Goal: Task Accomplishment & Management: Use online tool/utility

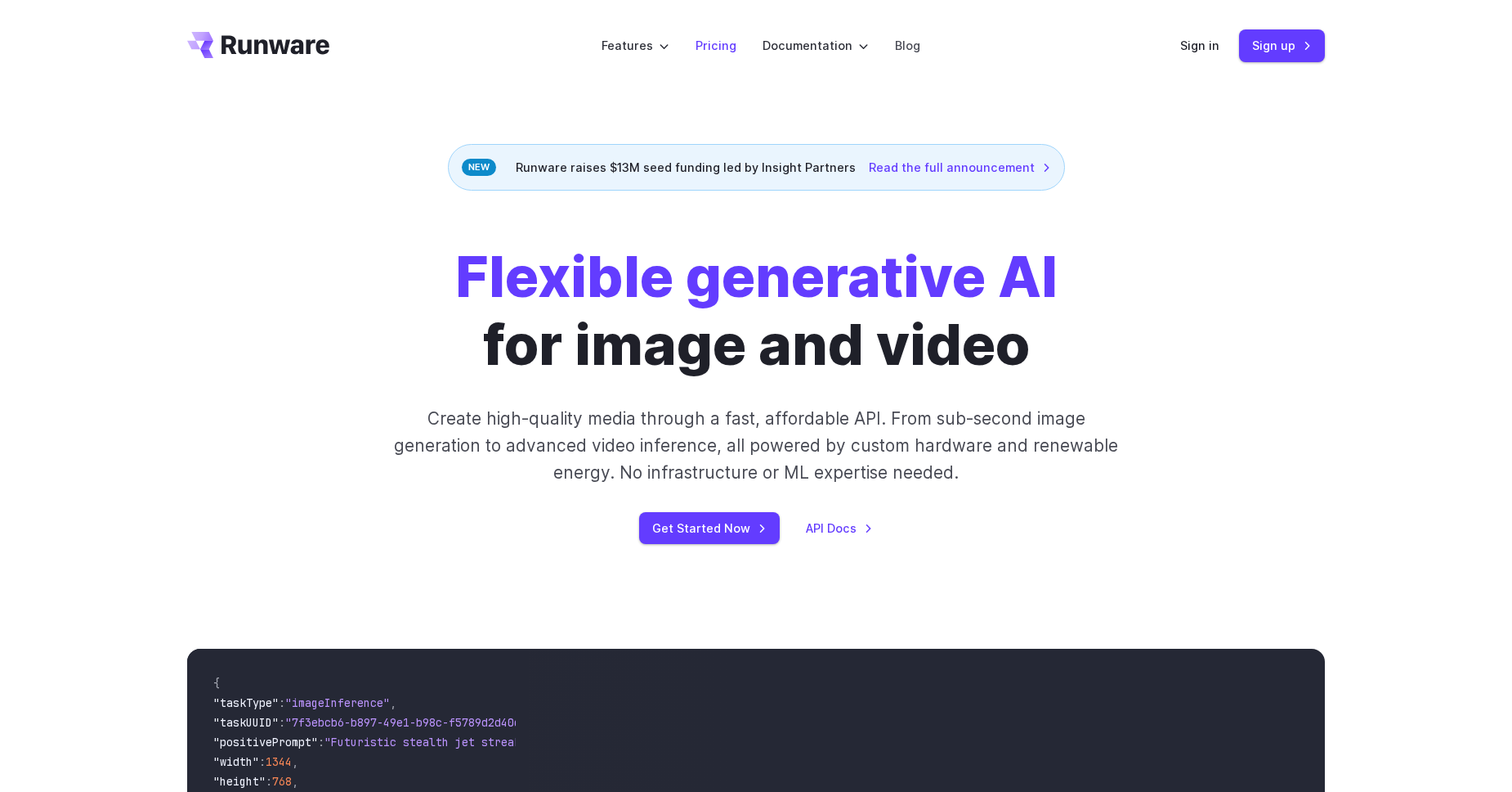
click at [734, 52] on link "Pricing" at bounding box center [716, 45] width 41 height 19
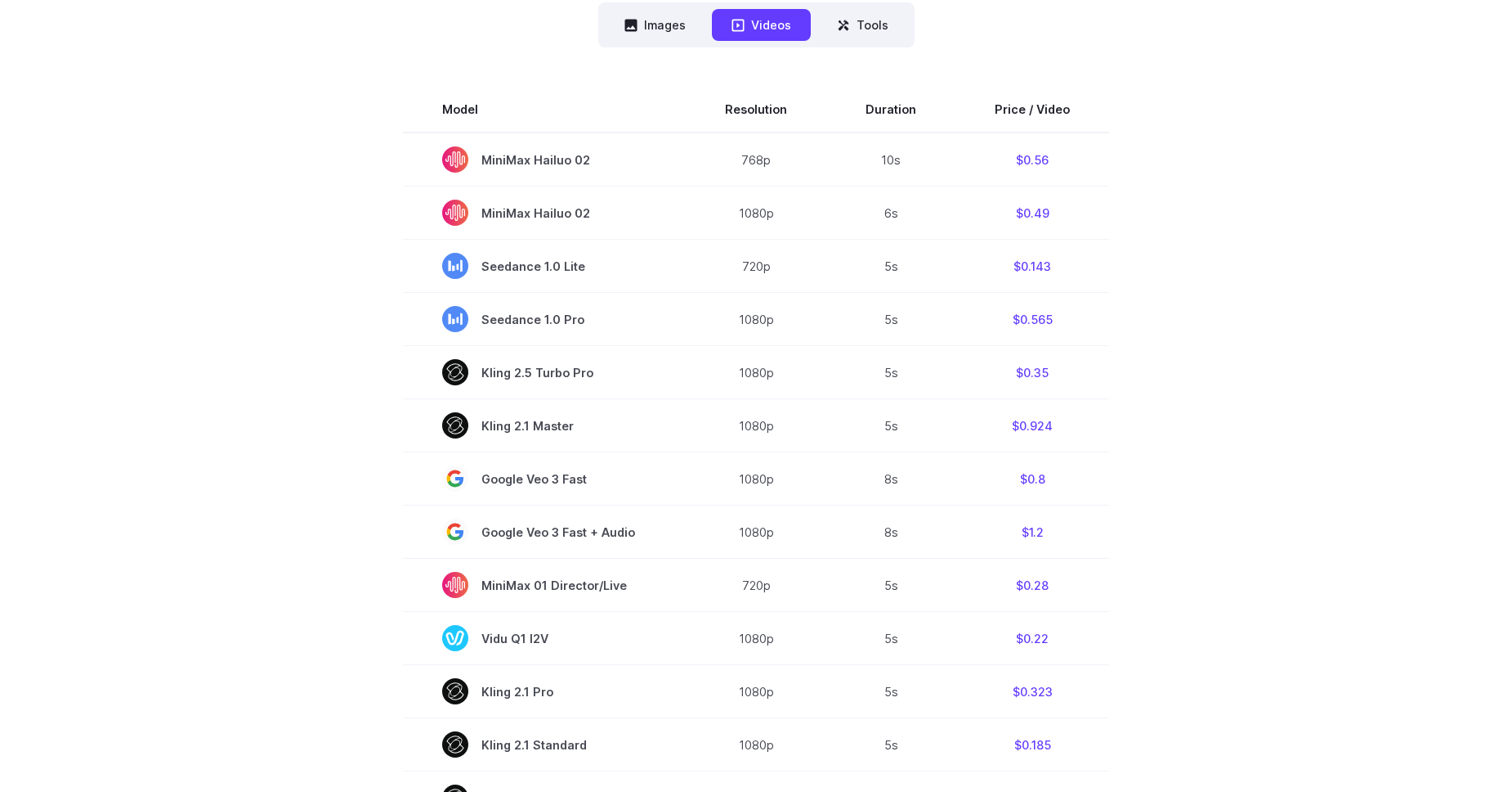
scroll to position [175, 0]
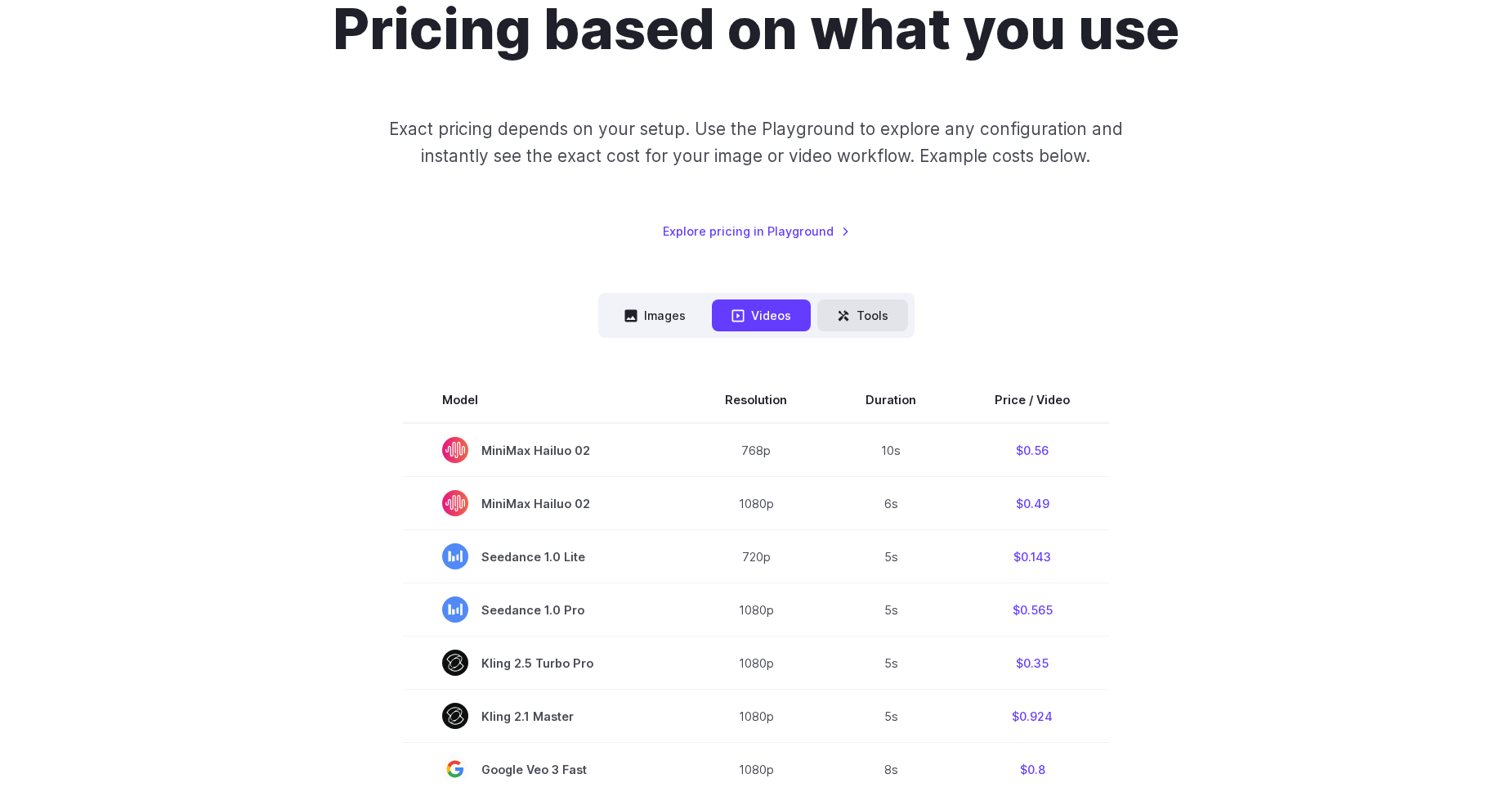
click at [903, 320] on button "Tools" at bounding box center [863, 315] width 90 height 32
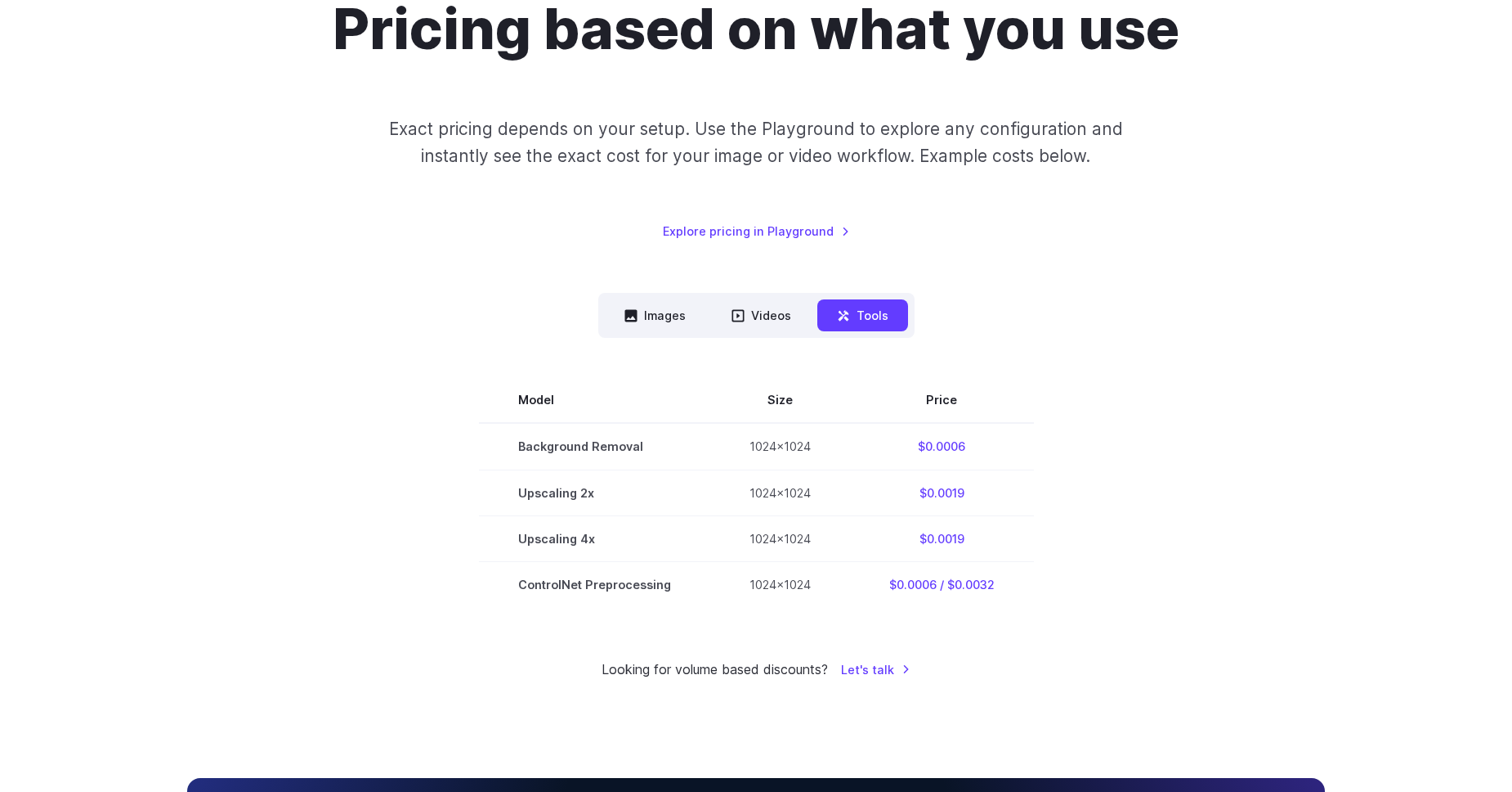
scroll to position [178, 0]
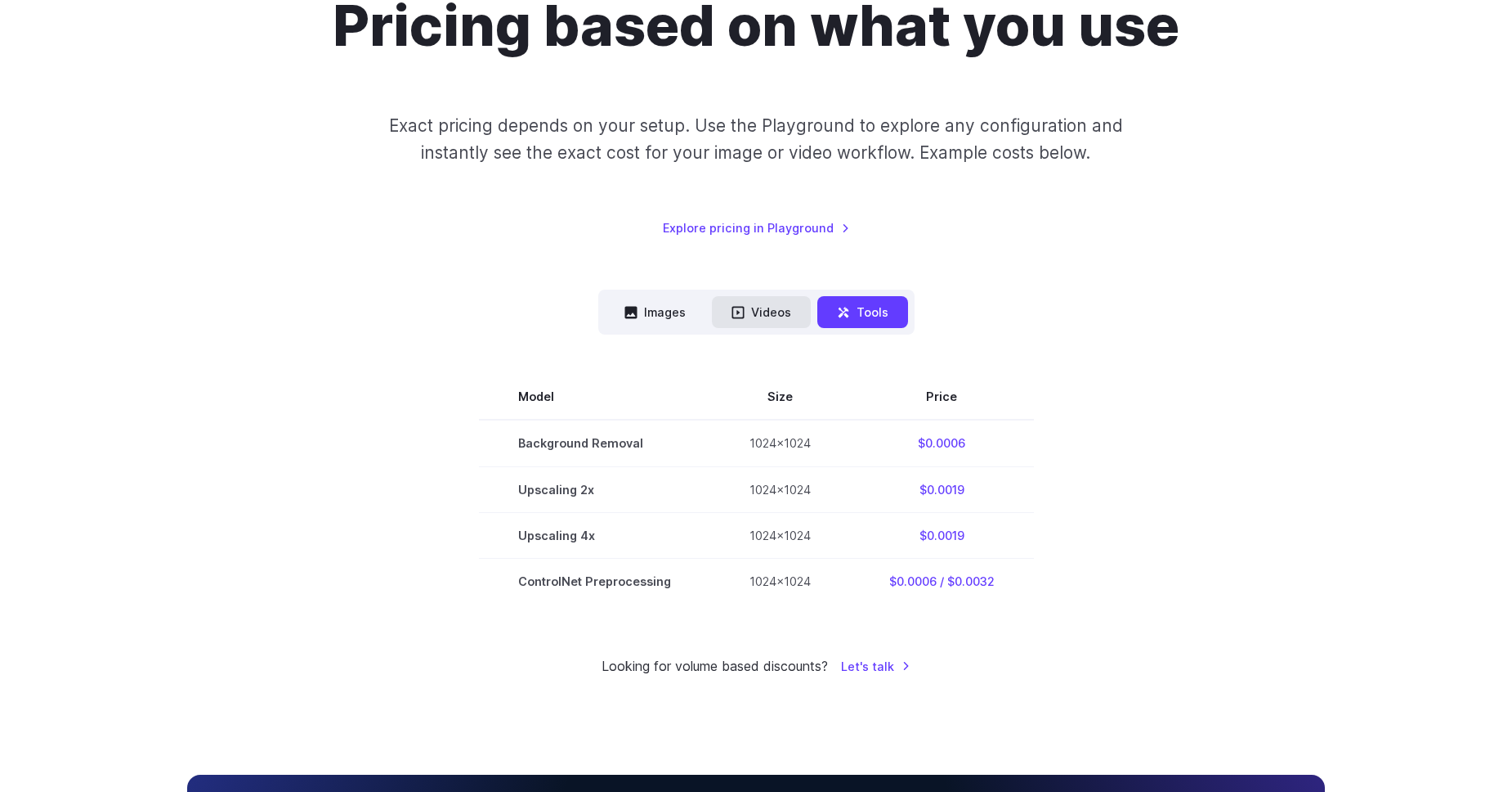
click at [753, 317] on button "Videos" at bounding box center [761, 312] width 99 height 32
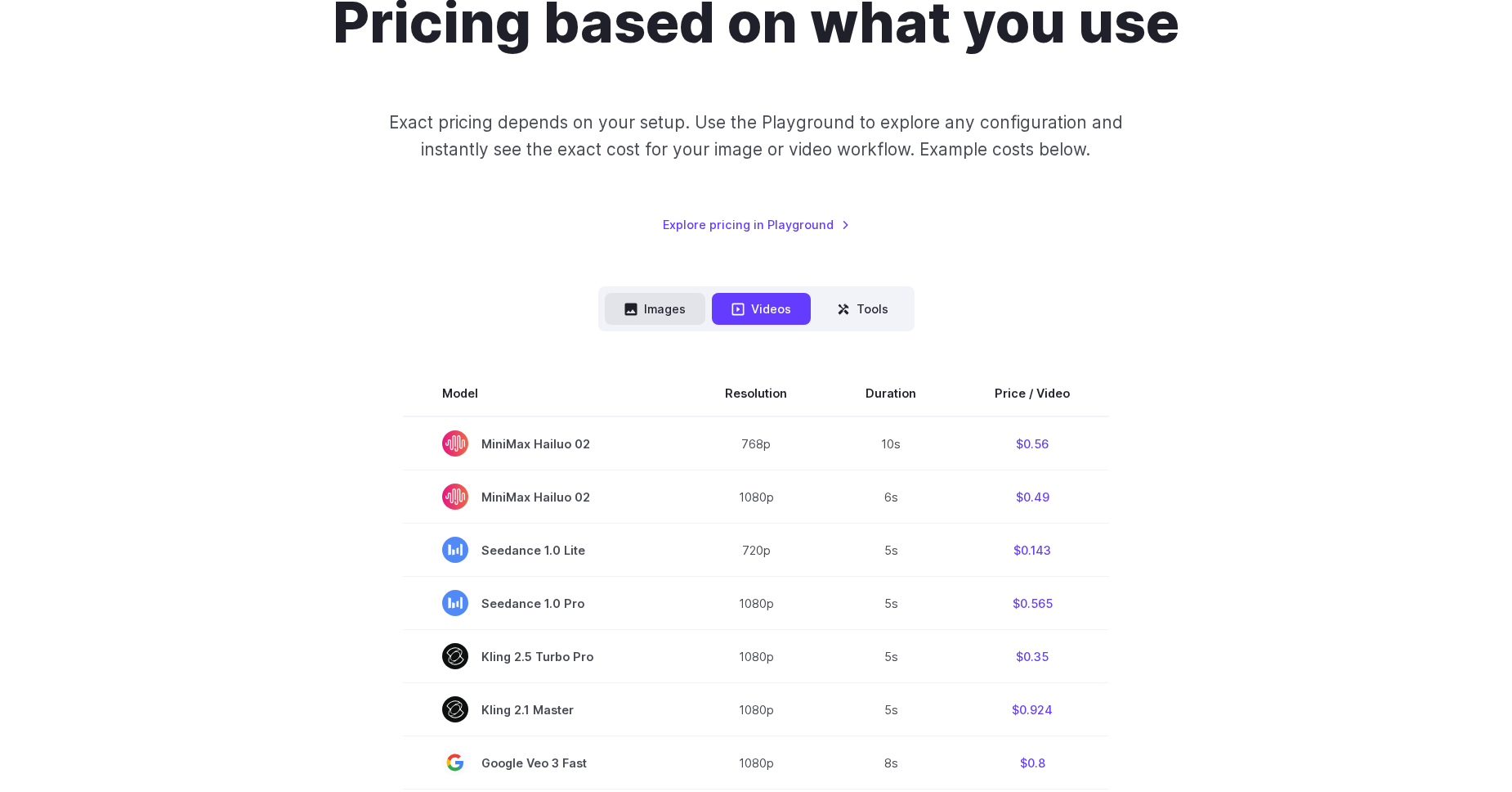
click at [663, 311] on button "Images" at bounding box center [655, 309] width 101 height 32
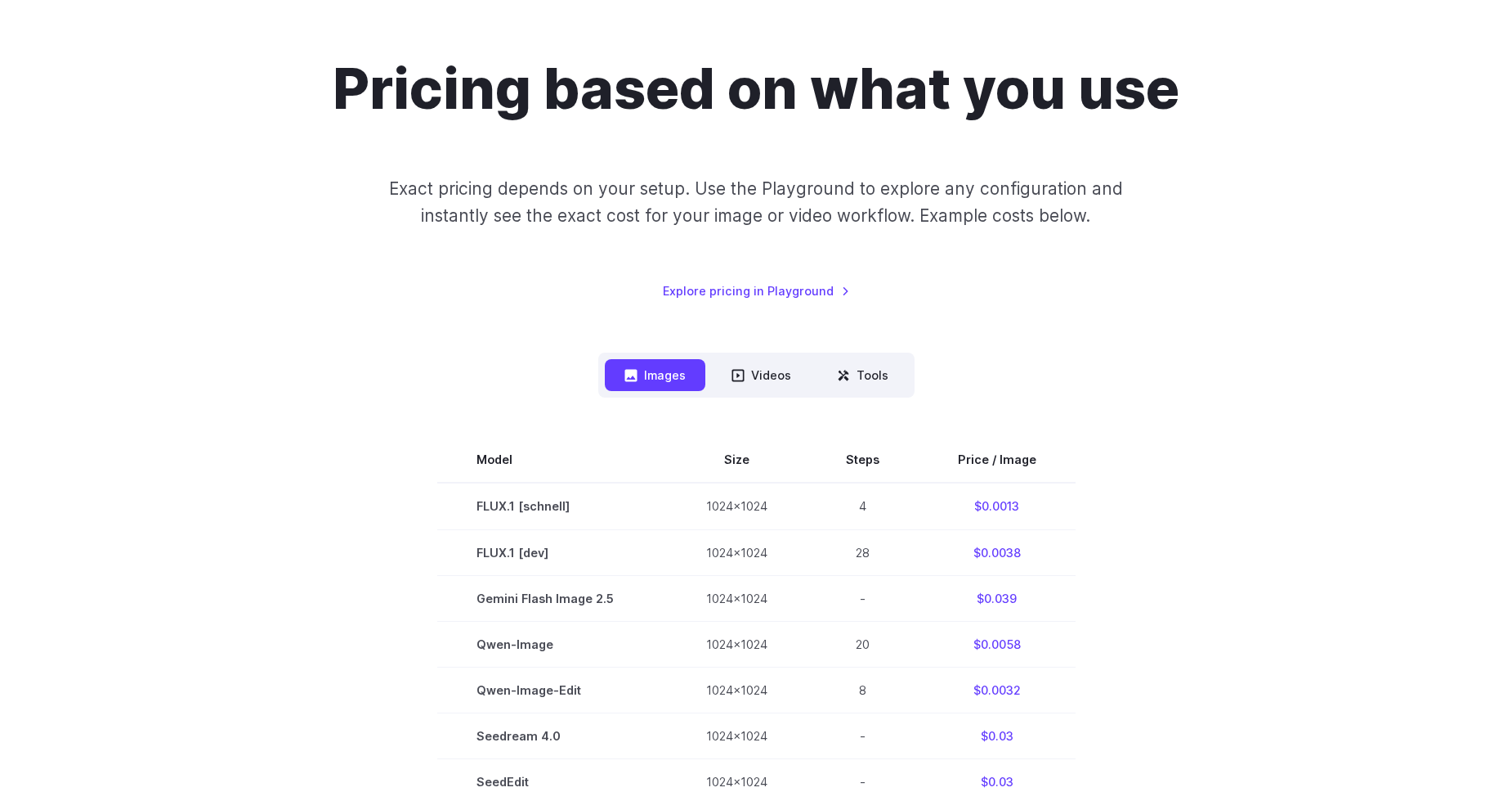
scroll to position [0, 0]
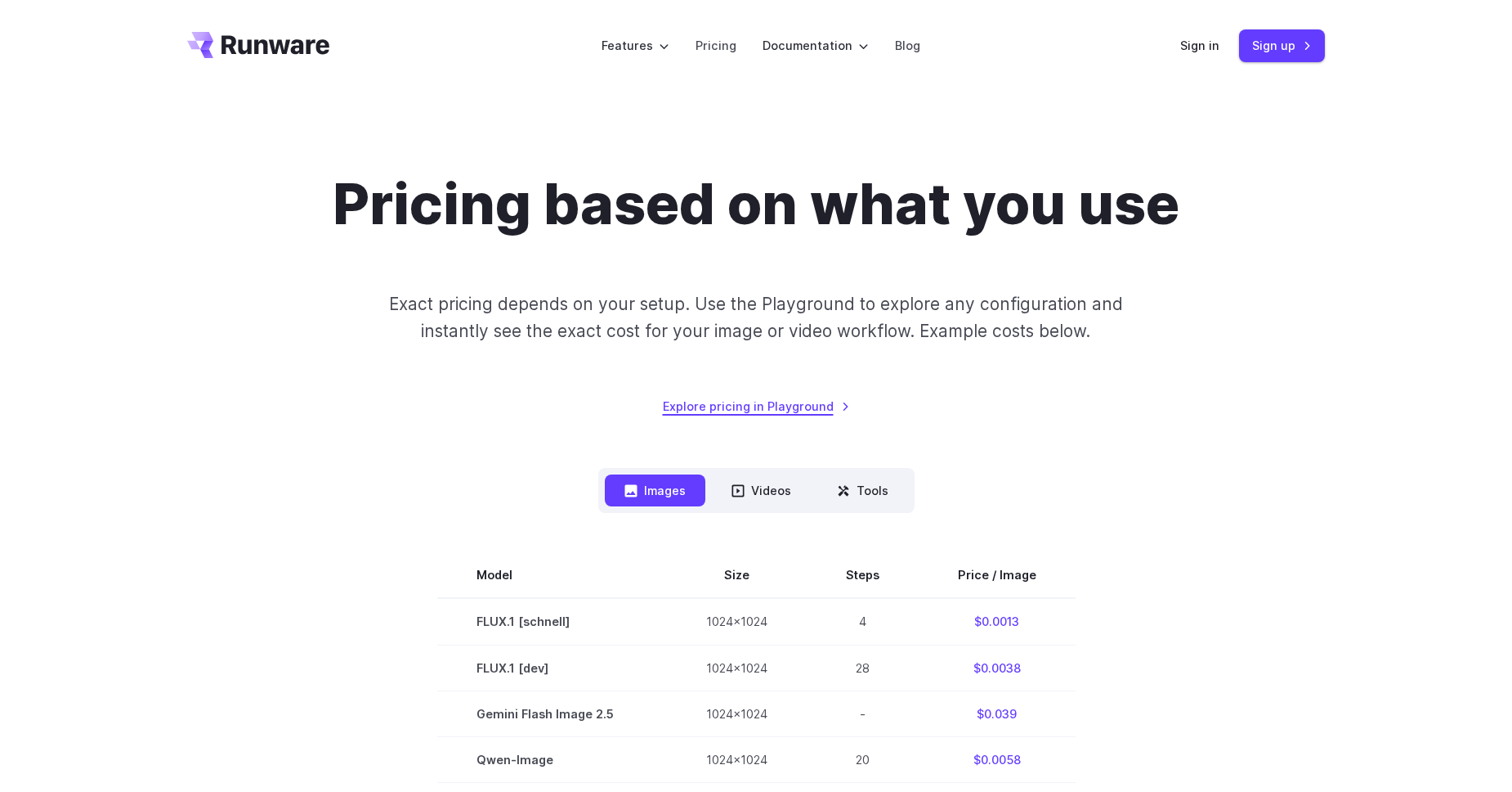
click at [830, 412] on link "Explore pricing in Playground" at bounding box center [756, 406] width 187 height 19
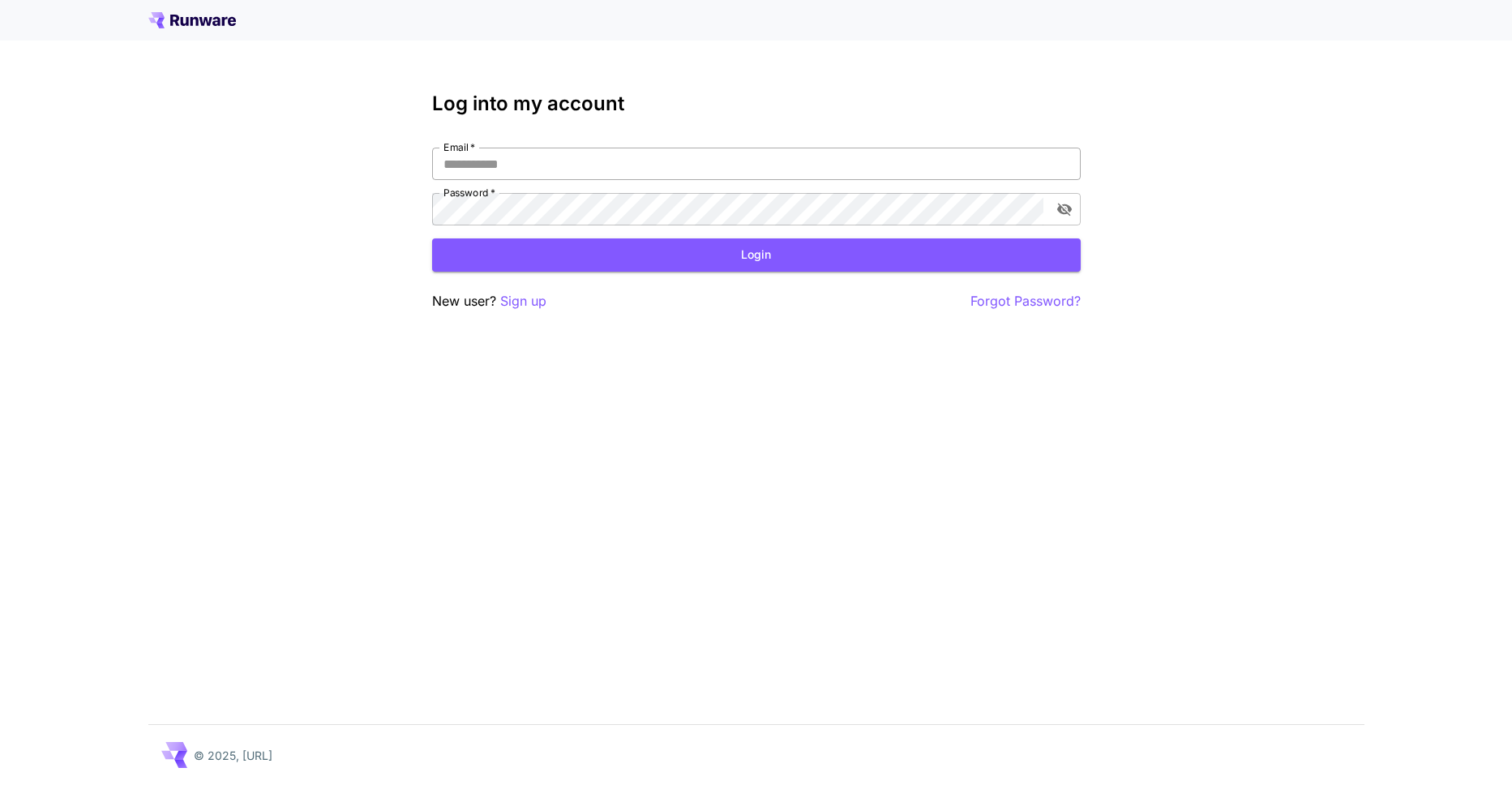
click at [620, 159] on input "Email   *" at bounding box center [756, 164] width 649 height 33
type input "**********"
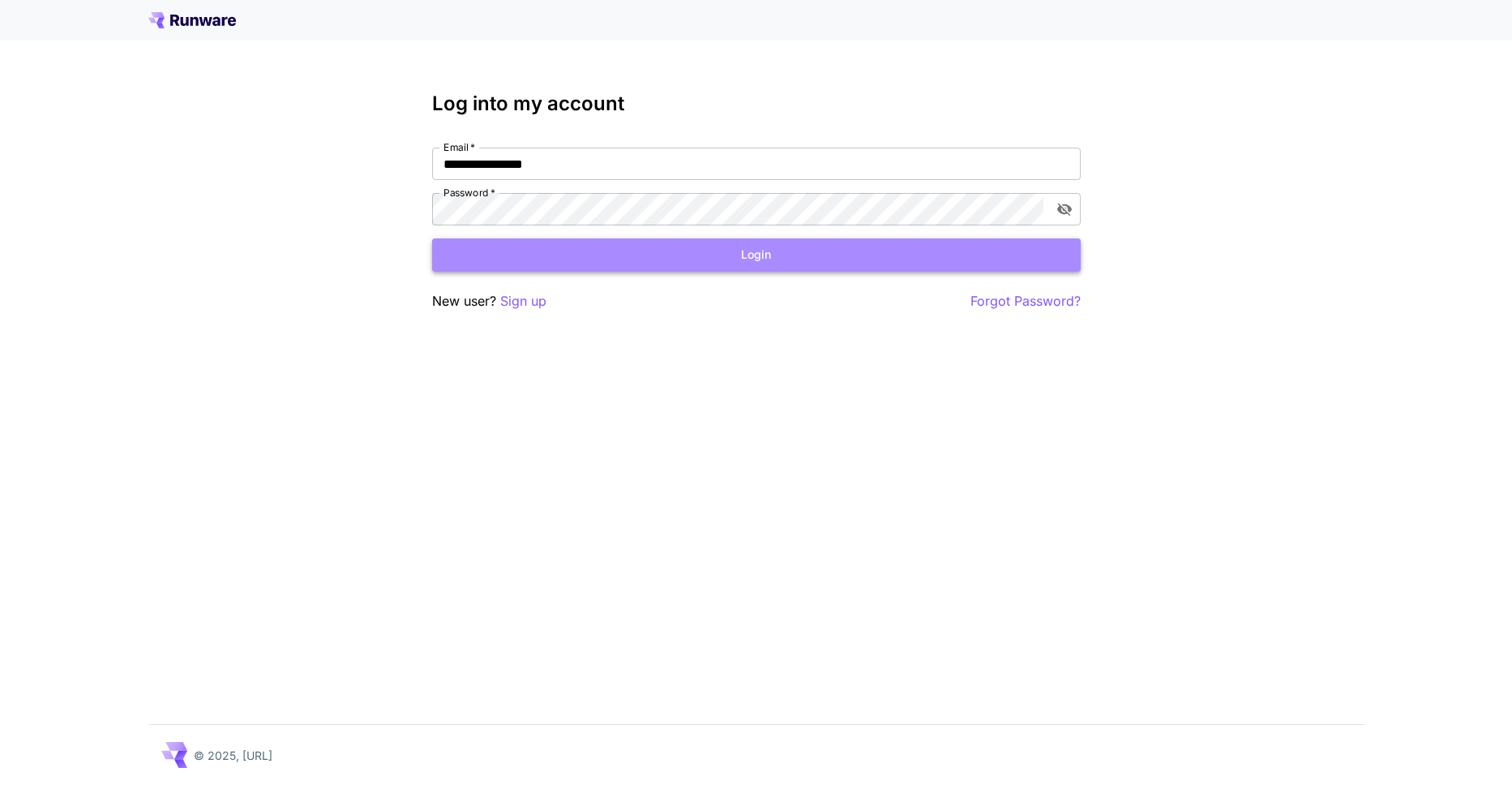
click at [693, 266] on button "Login" at bounding box center [756, 255] width 649 height 34
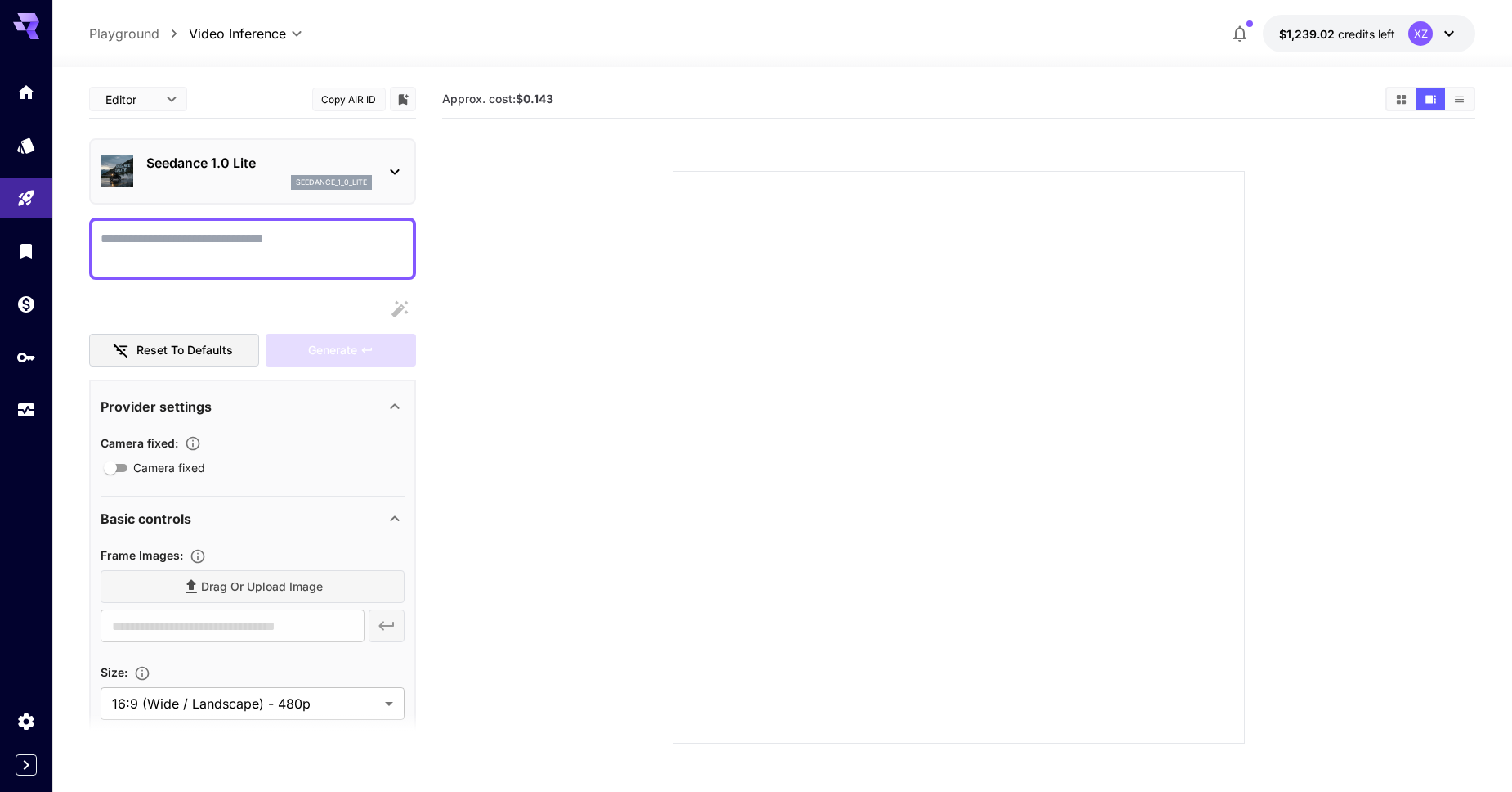
click at [200, 182] on div "seedance_1_0_lite" at bounding box center [259, 182] width 226 height 15
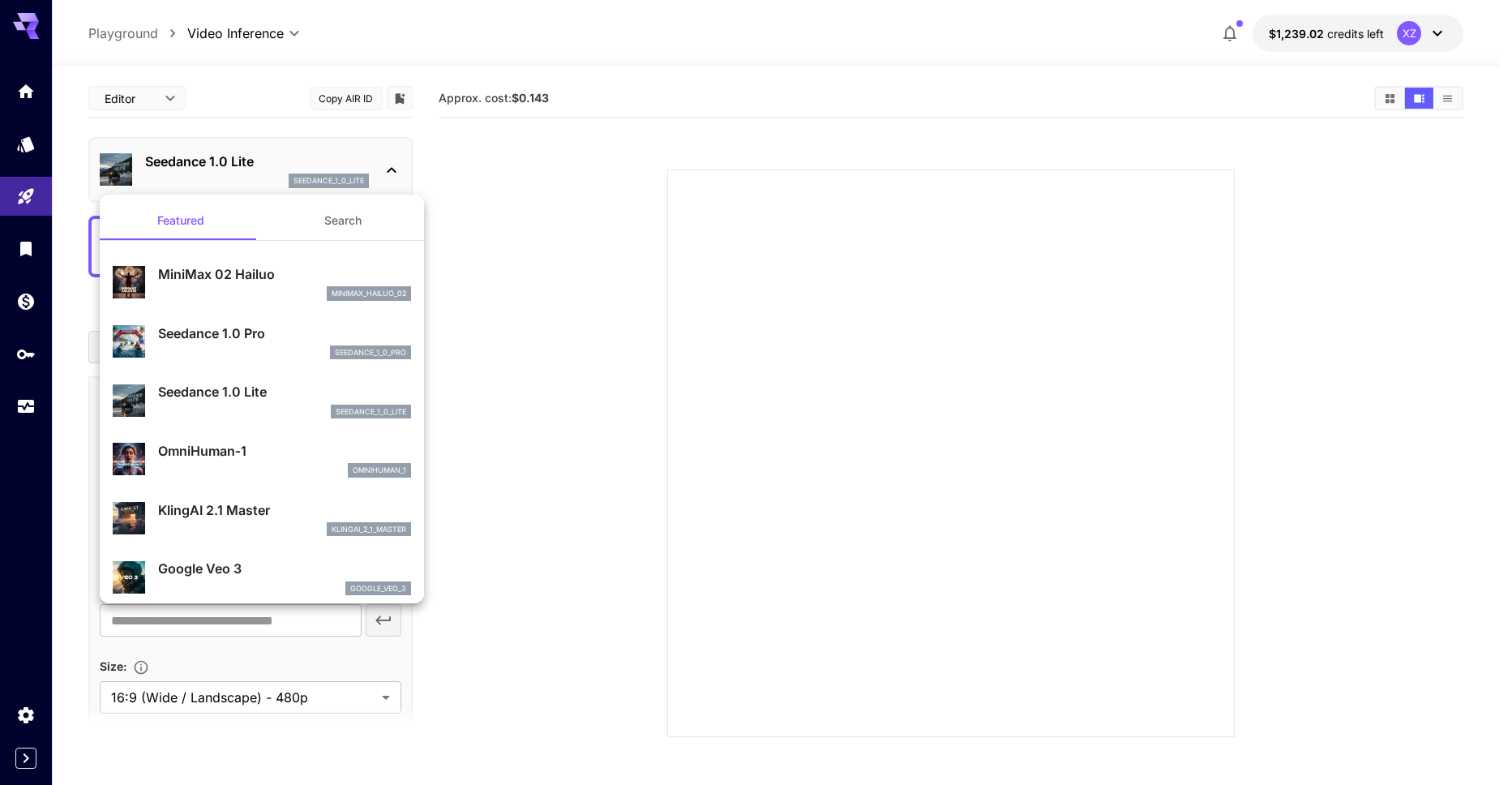
click at [180, 183] on div at bounding box center [756, 392] width 1512 height 785
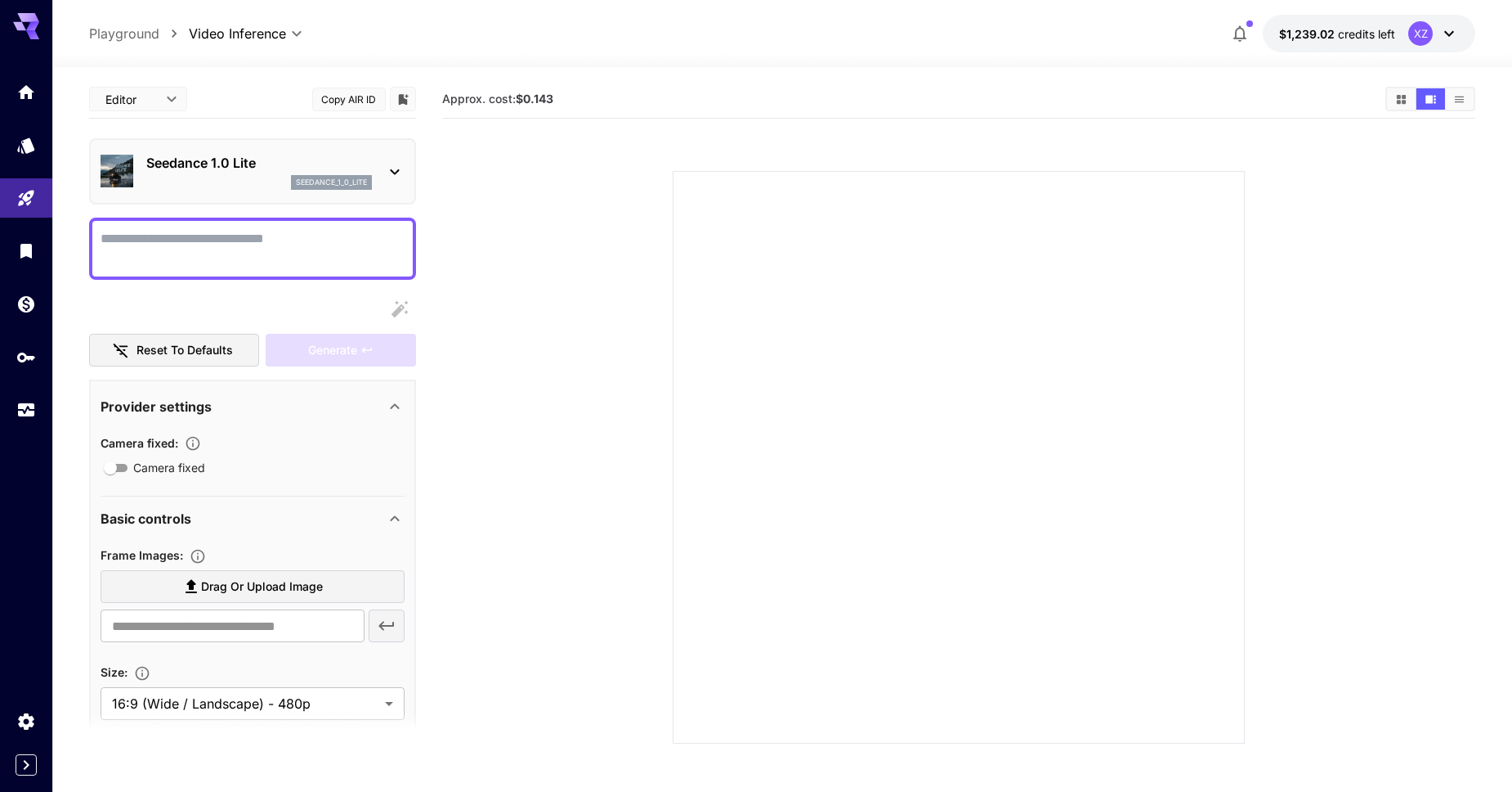
click at [242, 146] on div "Seedance 1.0 Lite seedance_1_0_lite" at bounding box center [253, 170] width 304 height 50
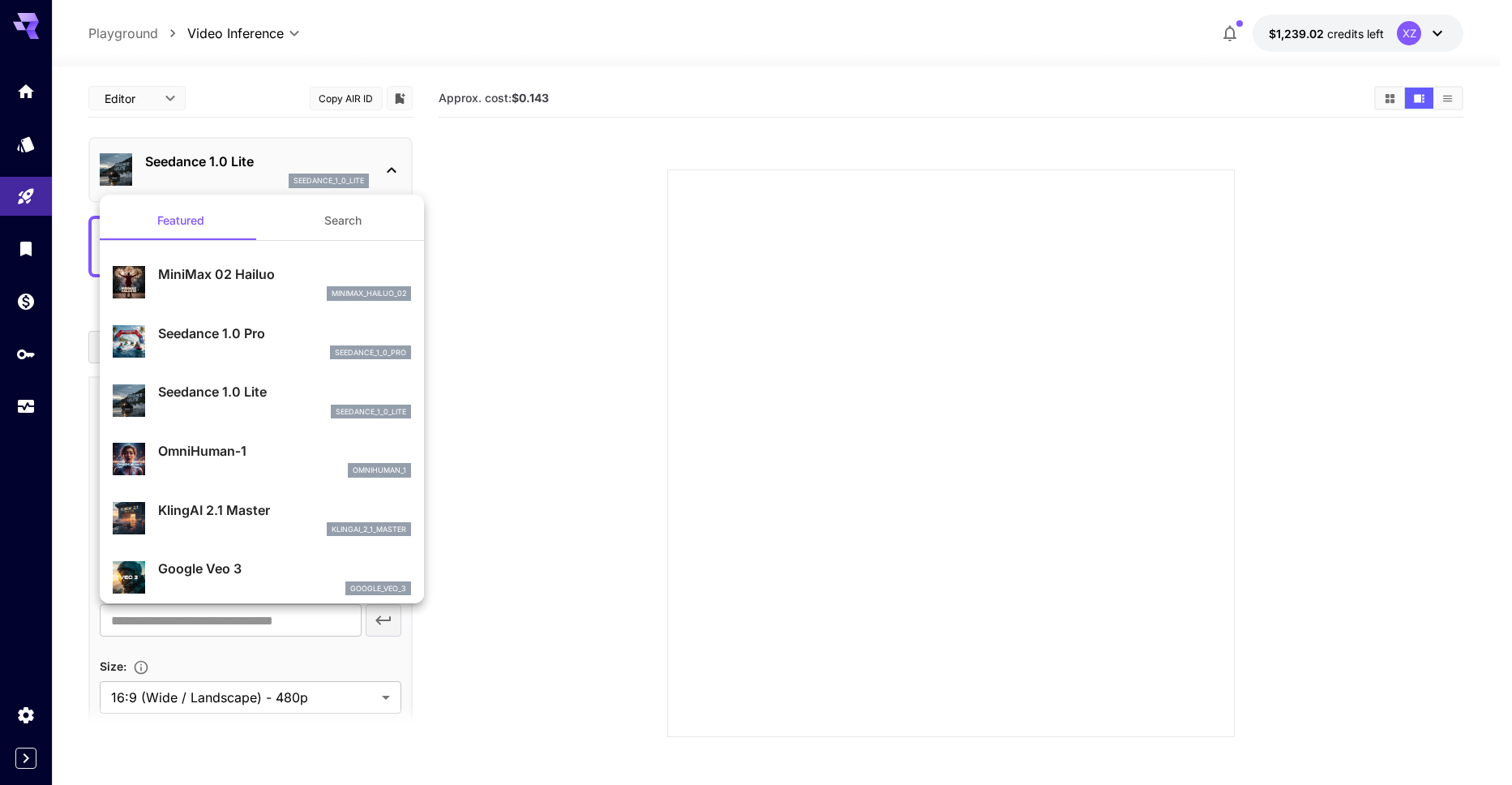
click at [334, 221] on button "Search" at bounding box center [343, 220] width 162 height 39
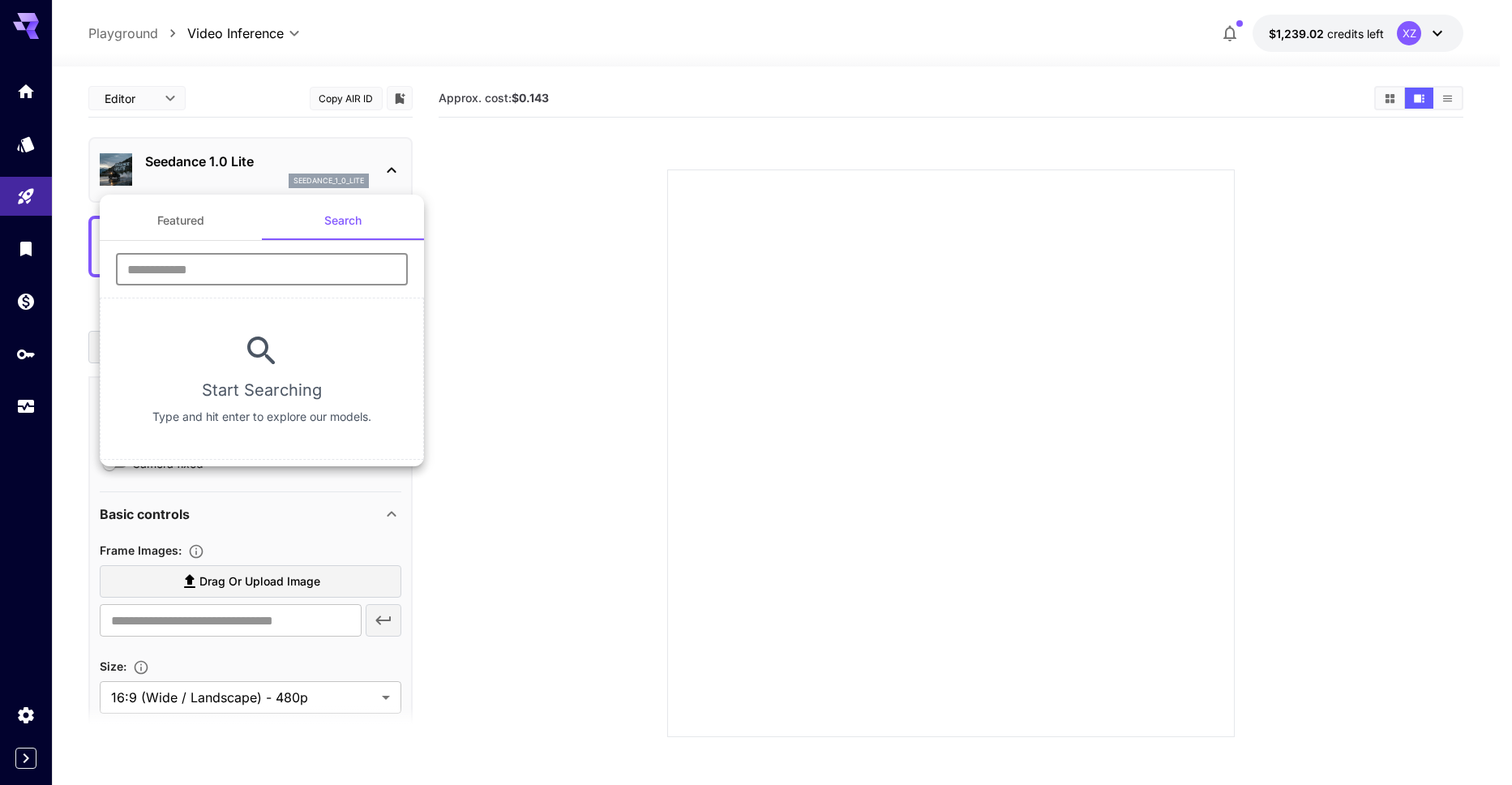
click at [295, 257] on input "text" at bounding box center [262, 269] width 292 height 33
type input "*****"
click at [239, 34] on div at bounding box center [756, 392] width 1512 height 785
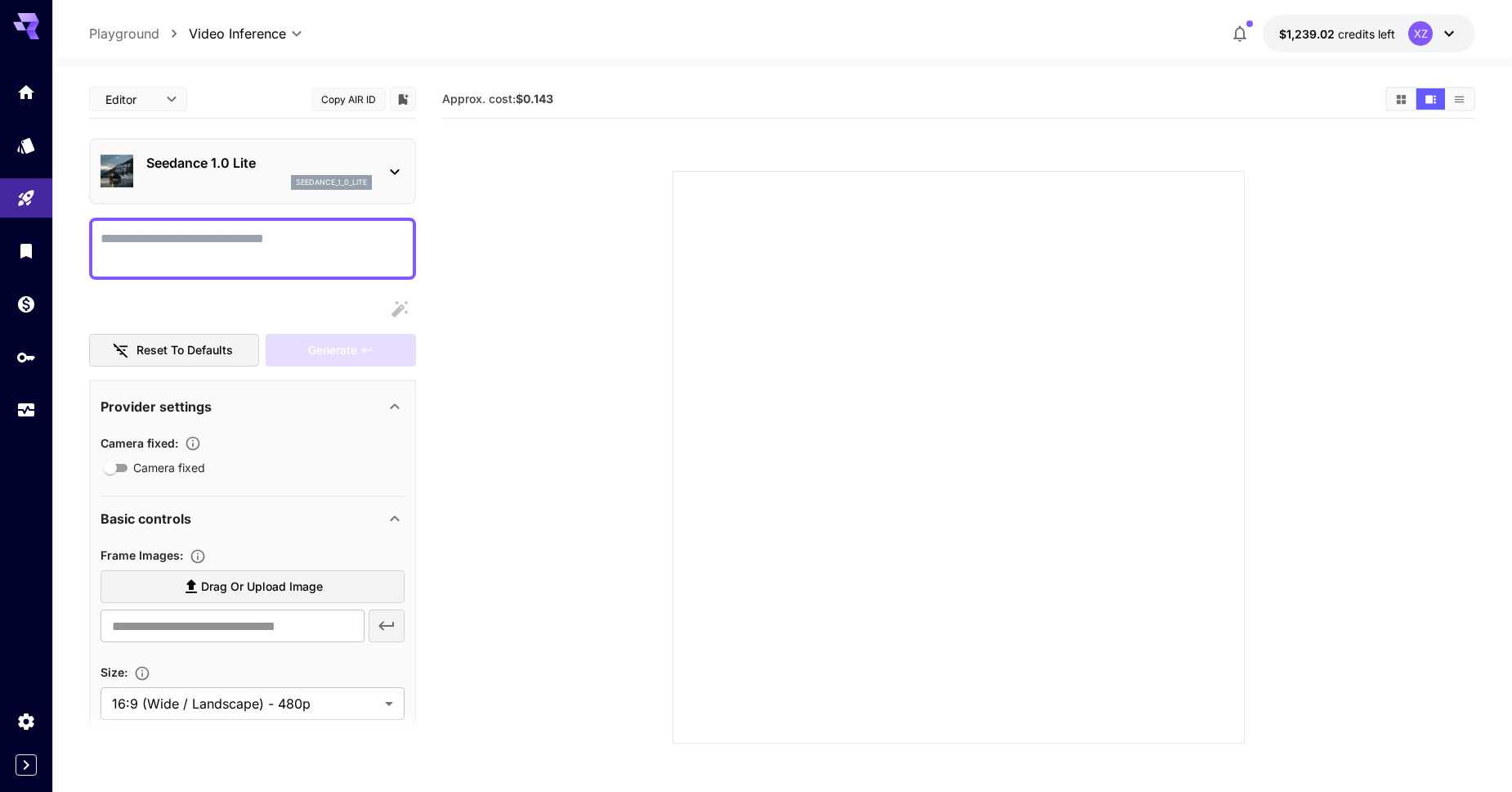
click at [275, 35] on body "**********" at bounding box center [756, 460] width 1512 height 921
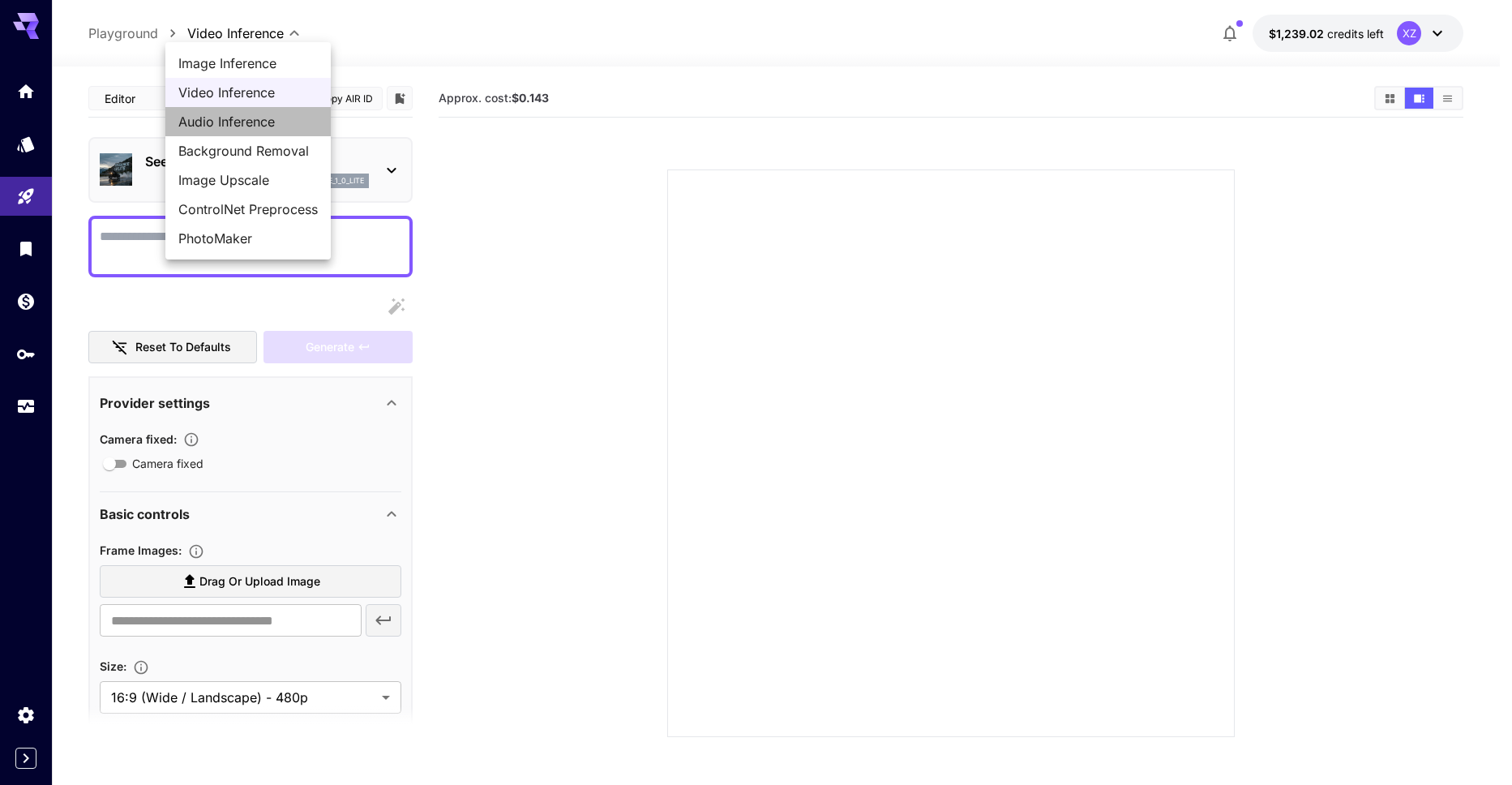
click at [252, 112] on span "Audio Inference" at bounding box center [248, 121] width 140 height 20
type input "**********"
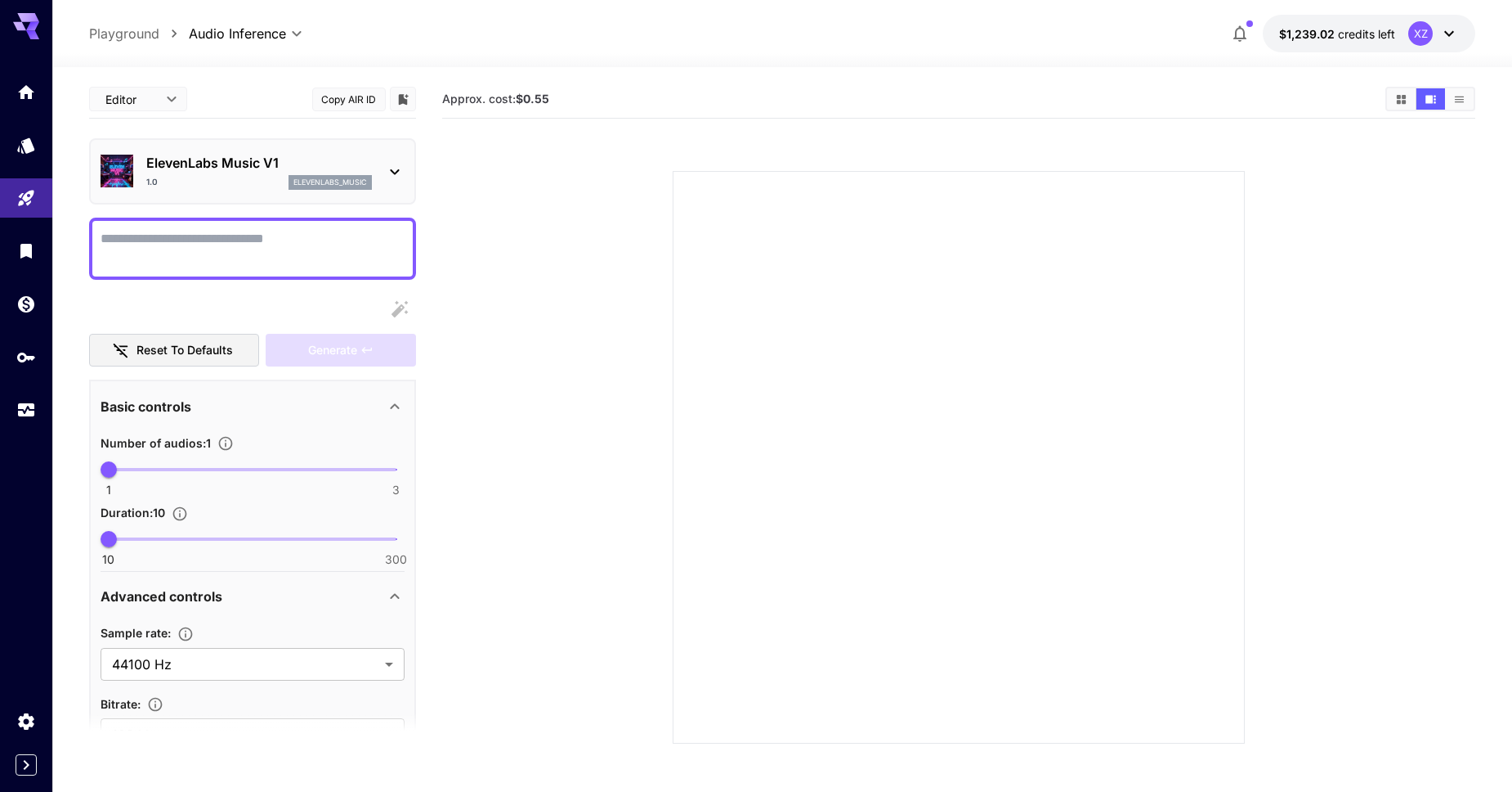
click at [255, 180] on div "1.0 elevenlabs_music" at bounding box center [259, 182] width 226 height 15
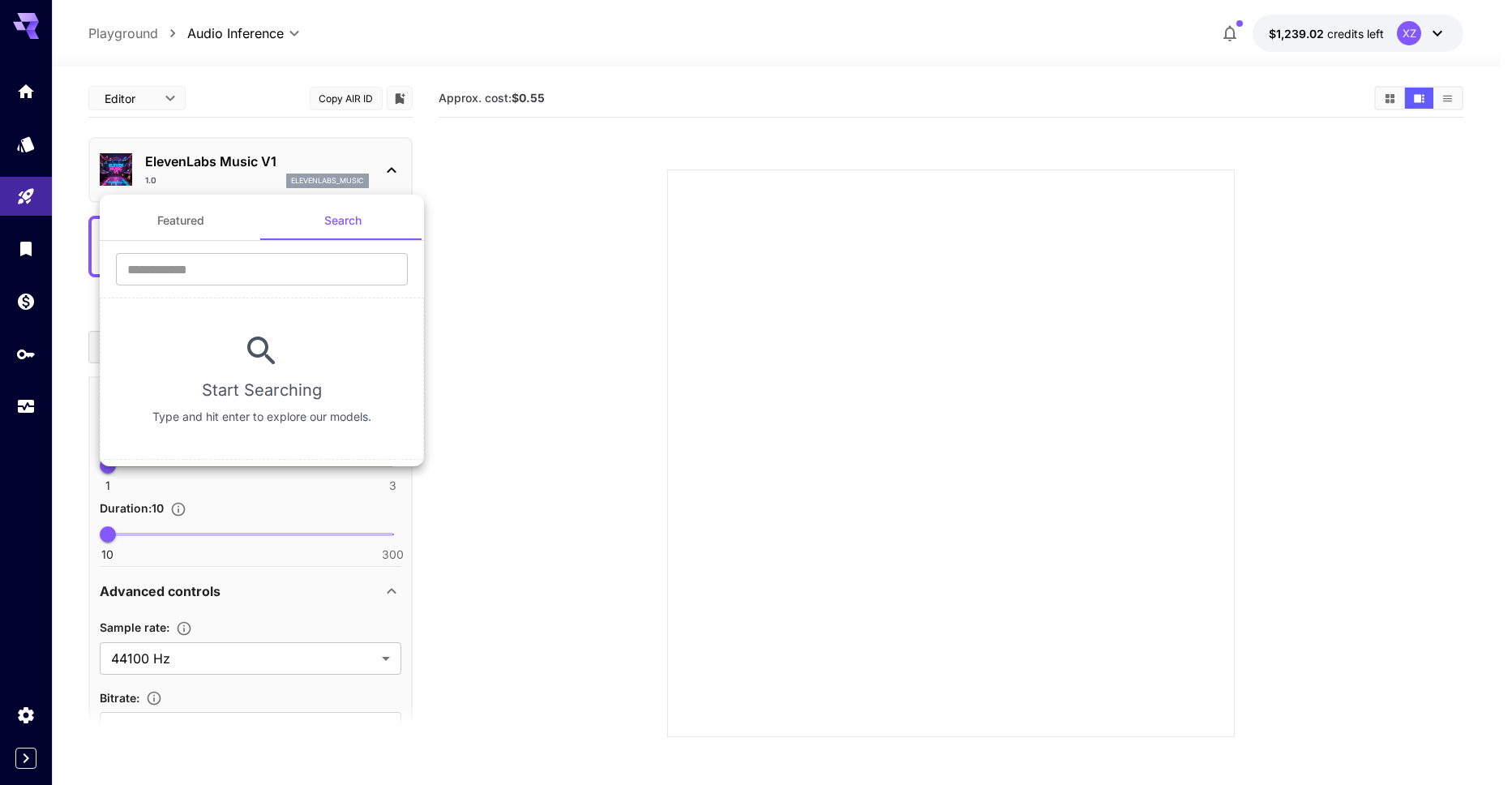
click at [249, 166] on div at bounding box center [756, 392] width 1512 height 785
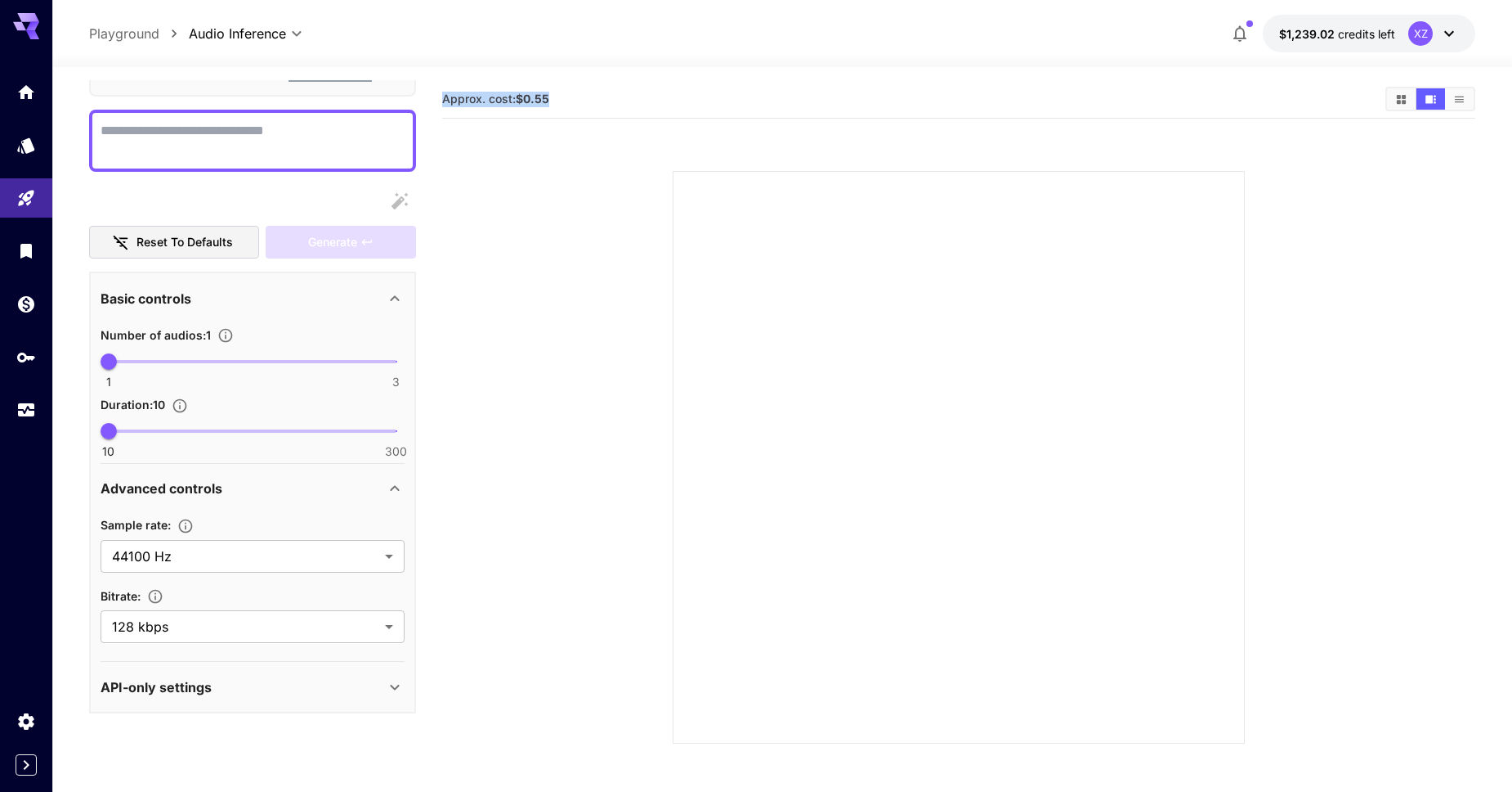
drag, startPoint x: 574, startPoint y: 98, endPoint x: 441, endPoint y: 95, distance: 133.0
click at [442, 95] on section "Approx. cost: $0.55" at bounding box center [907, 99] width 931 height 16
click at [652, 107] on div "Approx. cost: $0.55" at bounding box center [959, 99] width 1034 height 24
drag, startPoint x: 448, startPoint y: 97, endPoint x: 493, endPoint y: 101, distance: 45.2
click at [448, 97] on section "Approx. cost: $0.55" at bounding box center [907, 99] width 931 height 16
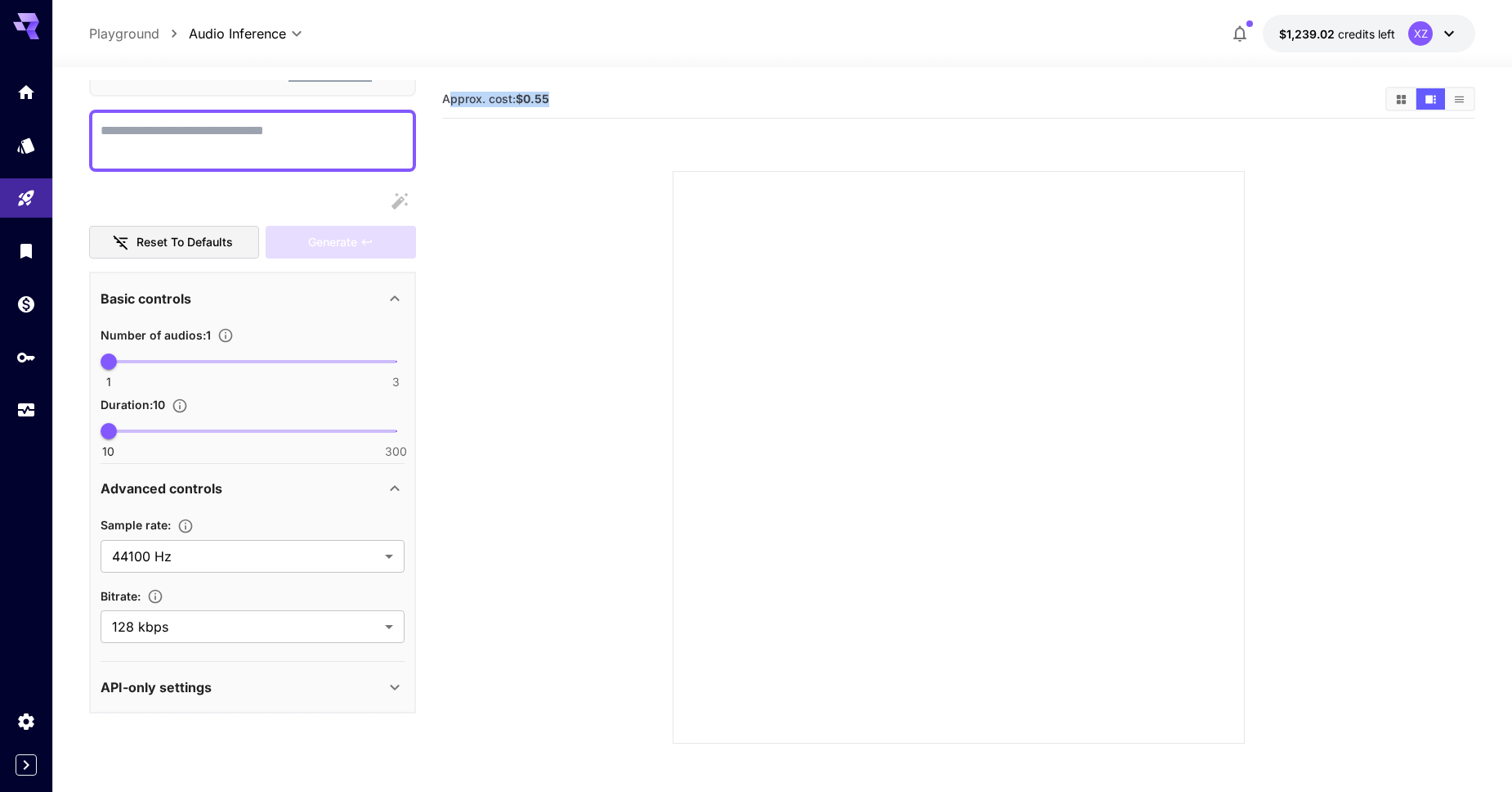
click at [579, 103] on section "Approx. cost: $0.55" at bounding box center [907, 99] width 931 height 16
drag, startPoint x: 503, startPoint y: 99, endPoint x: 443, endPoint y: 100, distance: 60.0
click at [443, 100] on section "Approx. cost: $0.55" at bounding box center [907, 99] width 931 height 16
copy span "Approx. cost: $0.55"
click at [266, 128] on textarea "Display cost in response" at bounding box center [253, 140] width 304 height 39
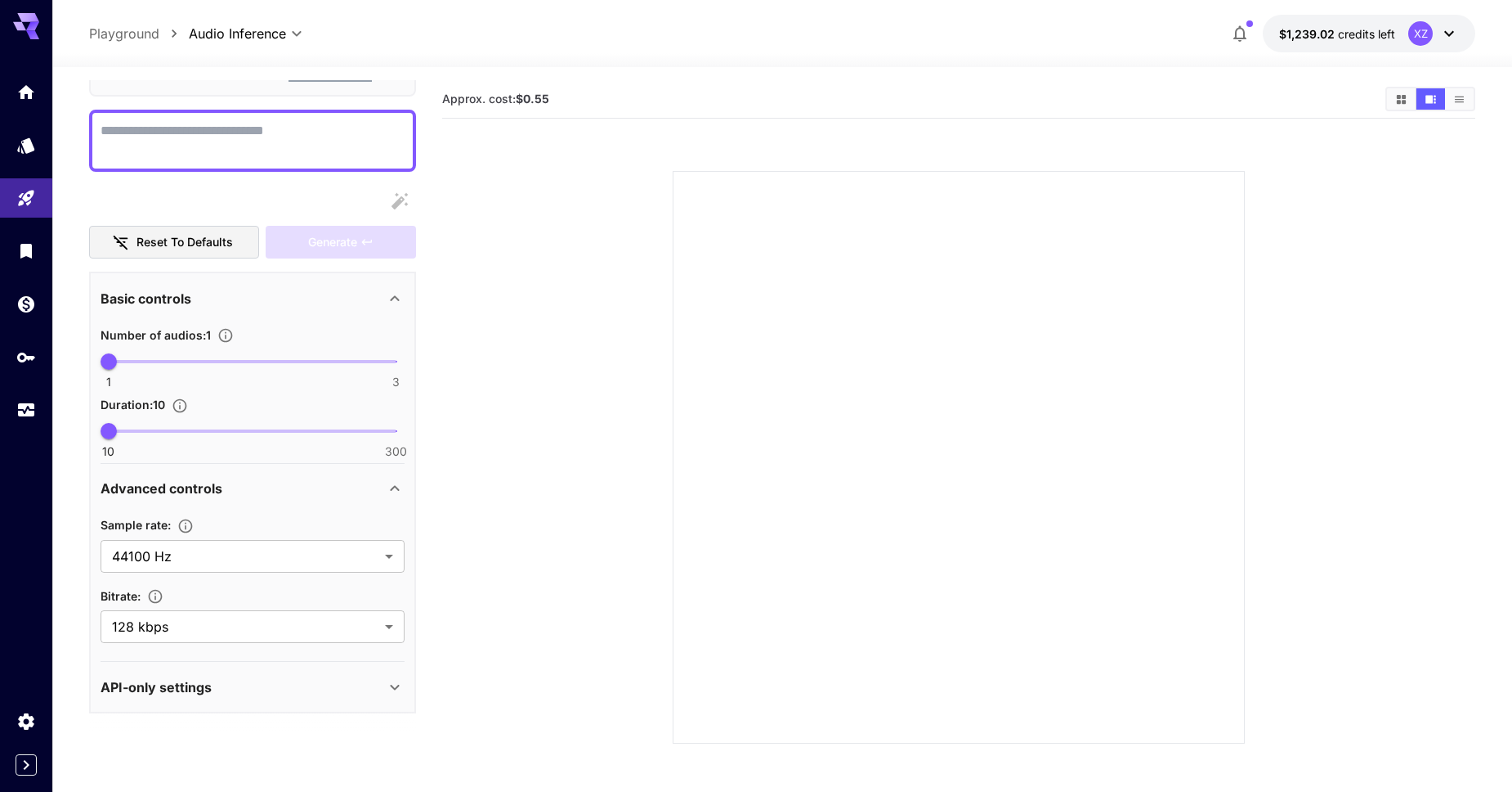
click at [1411, 99] on button "Show media in grid view" at bounding box center [1401, 99] width 29 height 21
click at [1462, 95] on icon "Show media in list view" at bounding box center [1460, 99] width 12 height 12
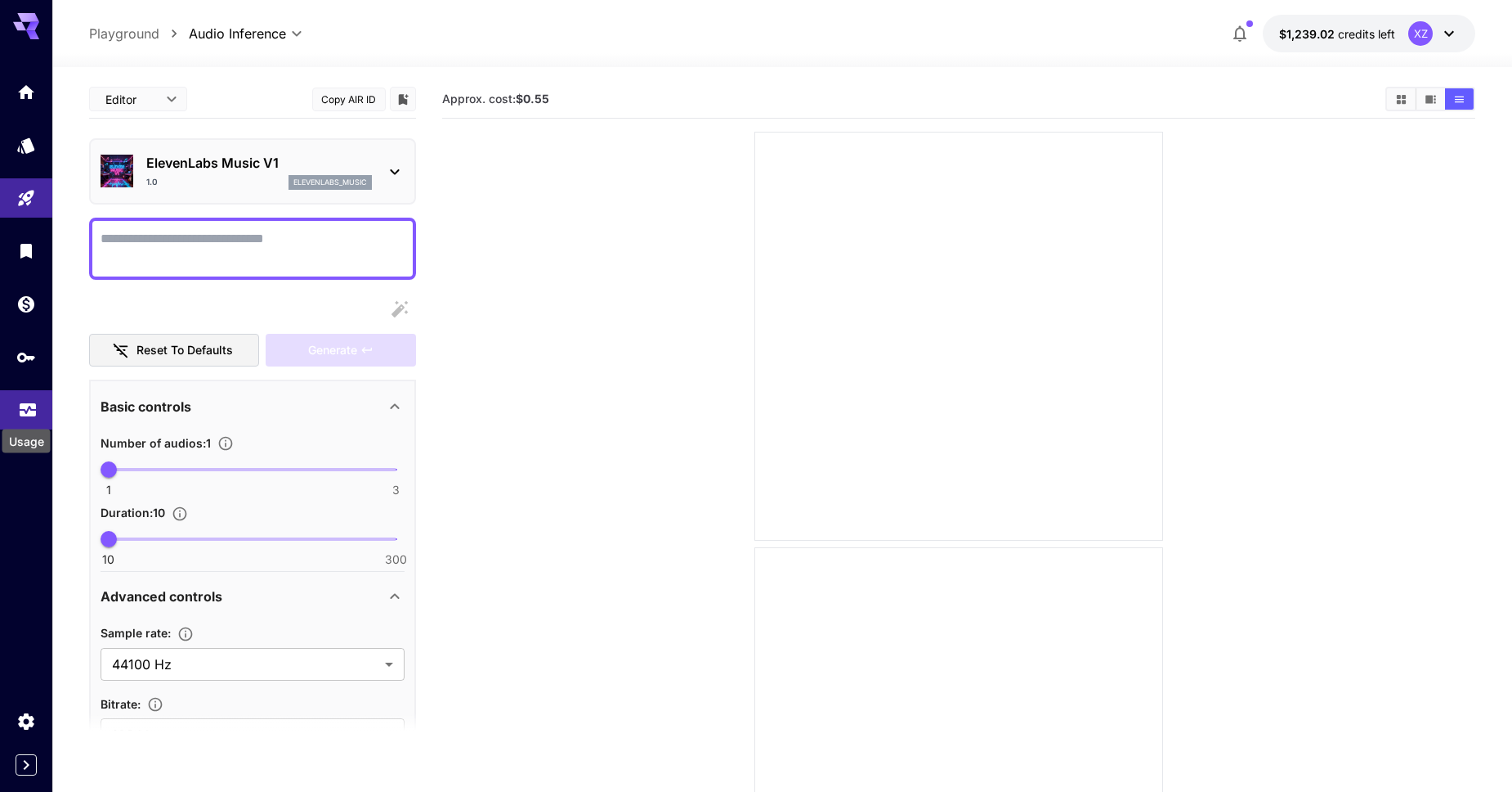
click at [23, 412] on icon "Usage" at bounding box center [28, 408] width 17 height 8
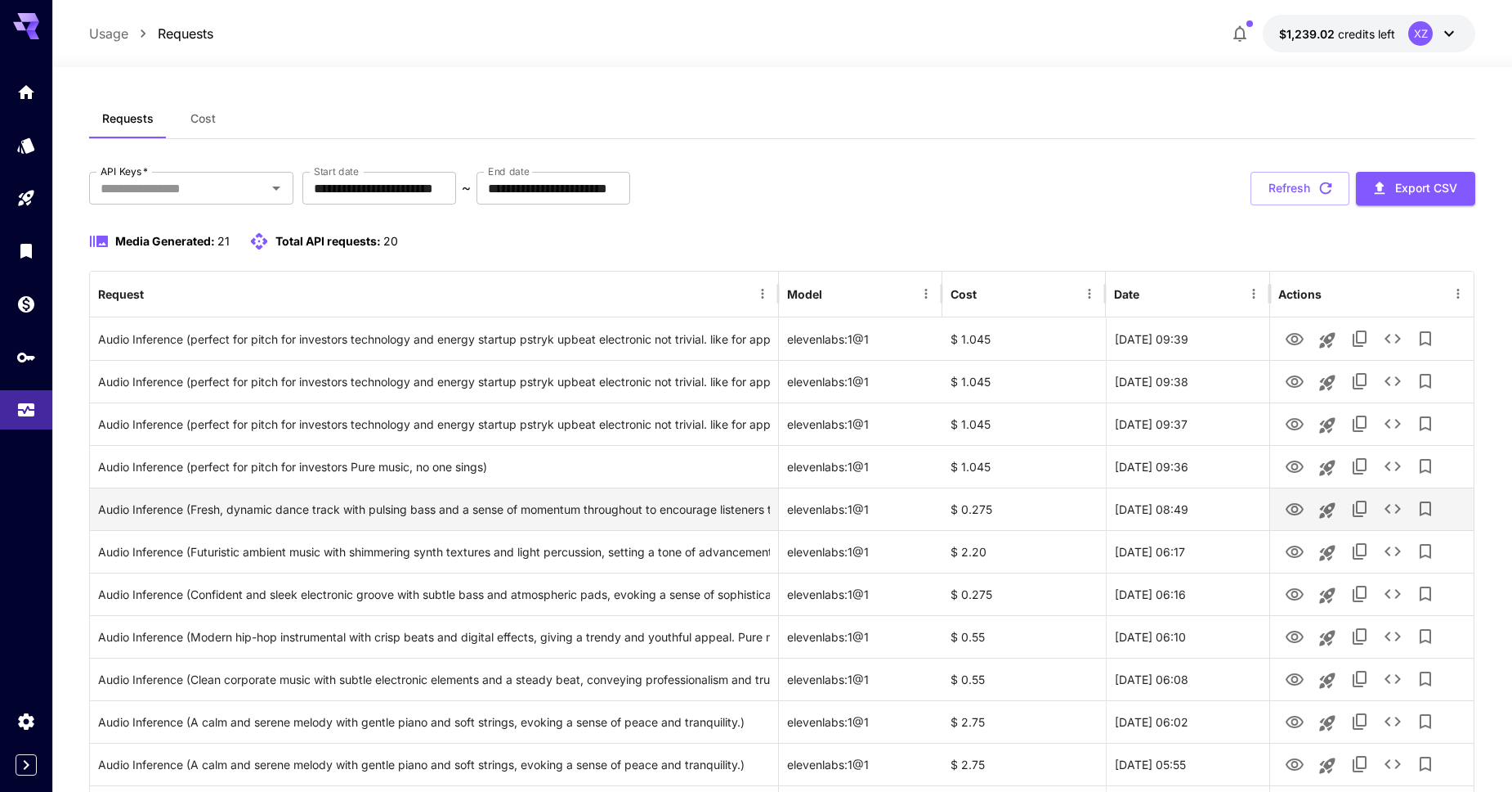
scroll to position [7, 0]
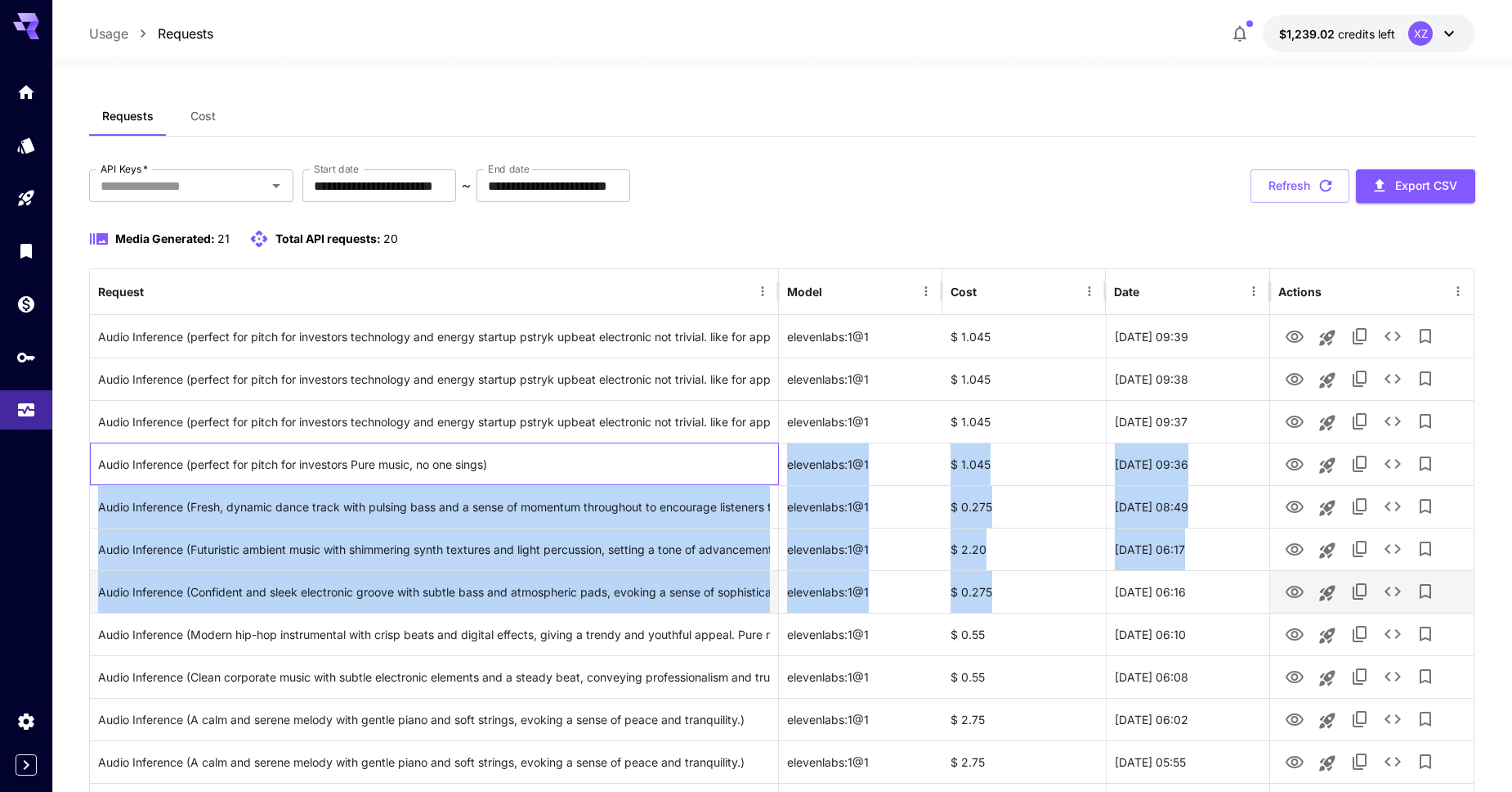
drag, startPoint x: 590, startPoint y: 463, endPoint x: 1035, endPoint y: 576, distance: 459.1
click at [1035, 576] on div "Audio Inference (perfect for pitch for investors technology and energy startup …" at bounding box center [781, 761] width 1384 height 893
click at [1035, 576] on div "$ 0.275" at bounding box center [1025, 591] width 163 height 43
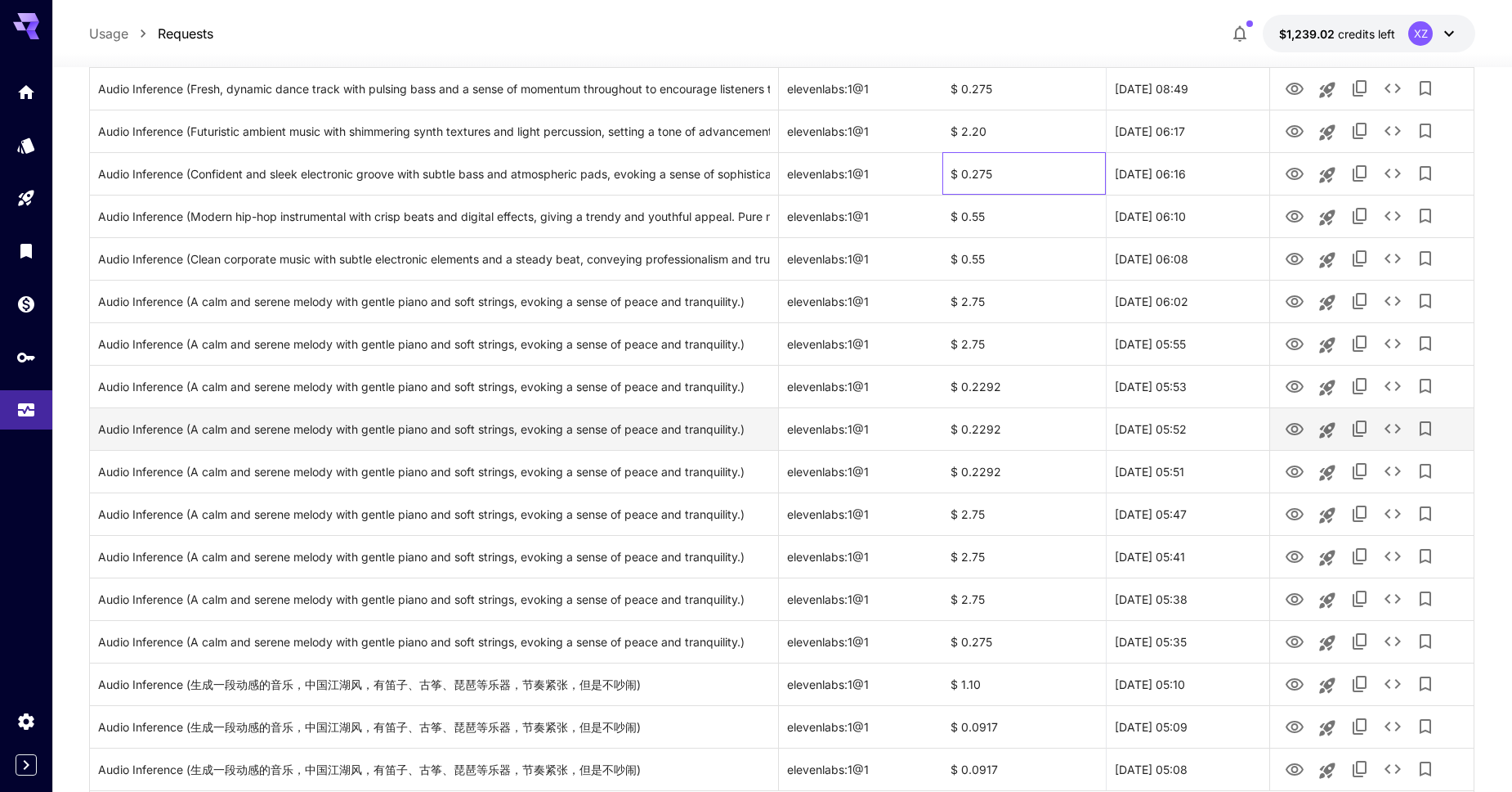
scroll to position [516, 0]
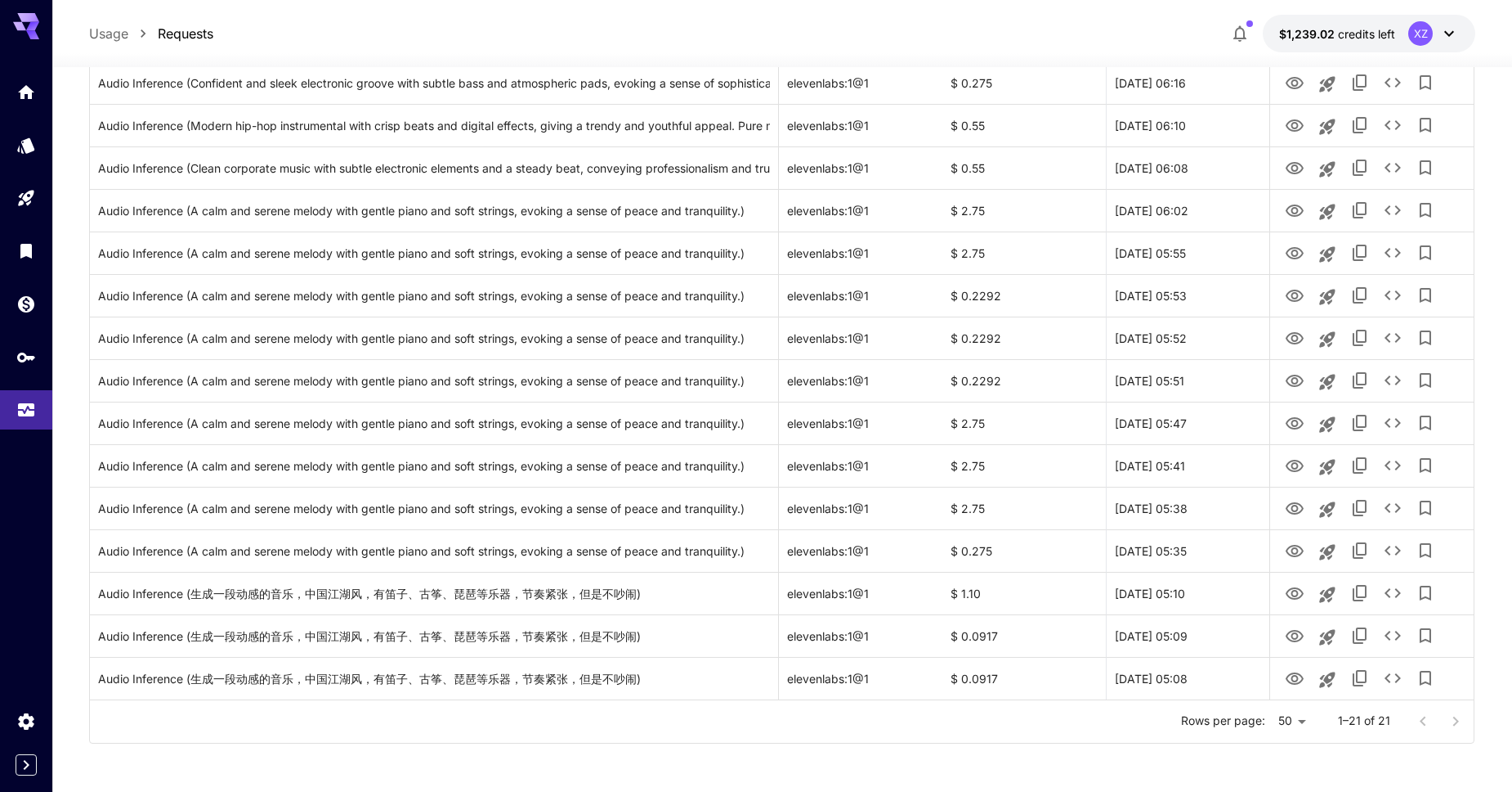
click at [1454, 723] on div at bounding box center [1439, 722] width 65 height 33
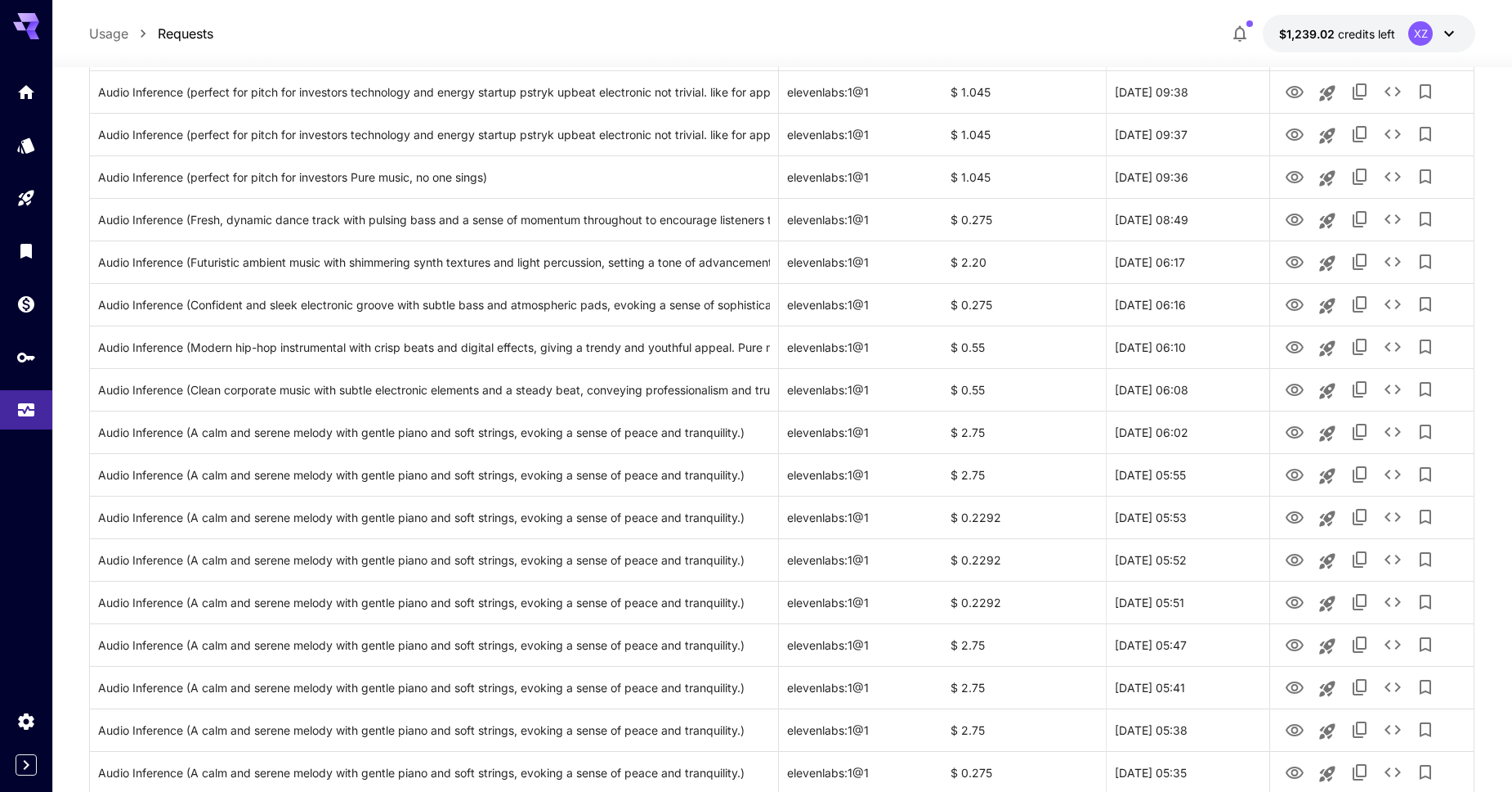
scroll to position [0, 0]
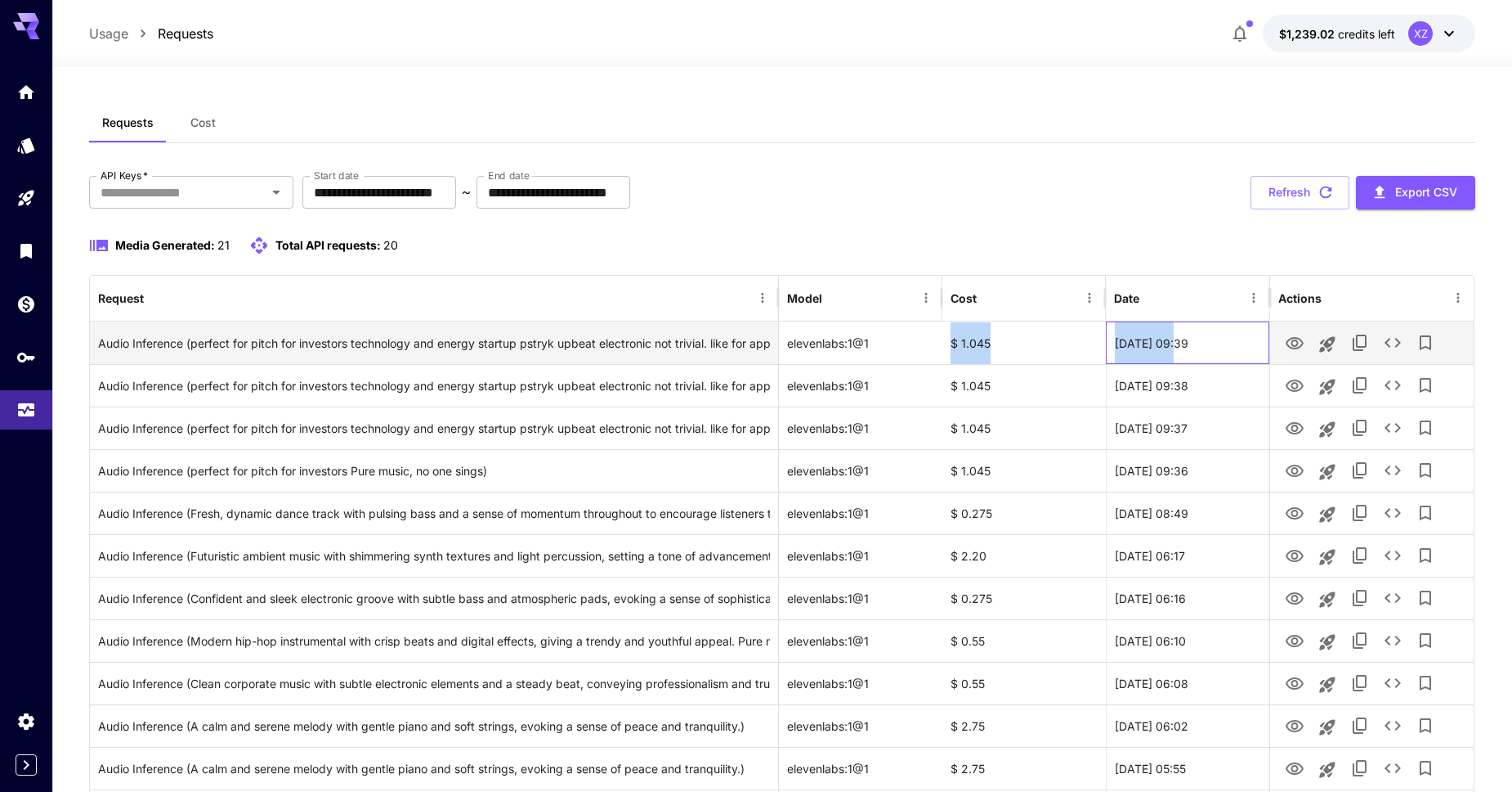
drag, startPoint x: 1163, startPoint y: 346, endPoint x: 879, endPoint y: 351, distance: 284.0
click at [879, 350] on div "Audio Inference (perfect for pitch for investors technology and energy startup …" at bounding box center [781, 343] width 1384 height 43
click at [879, 351] on div "elevenlabs:1@1" at bounding box center [860, 343] width 163 height 43
click at [587, 340] on div "Audio Inference (perfect for pitch for investors technology and energy startup …" at bounding box center [434, 343] width 672 height 42
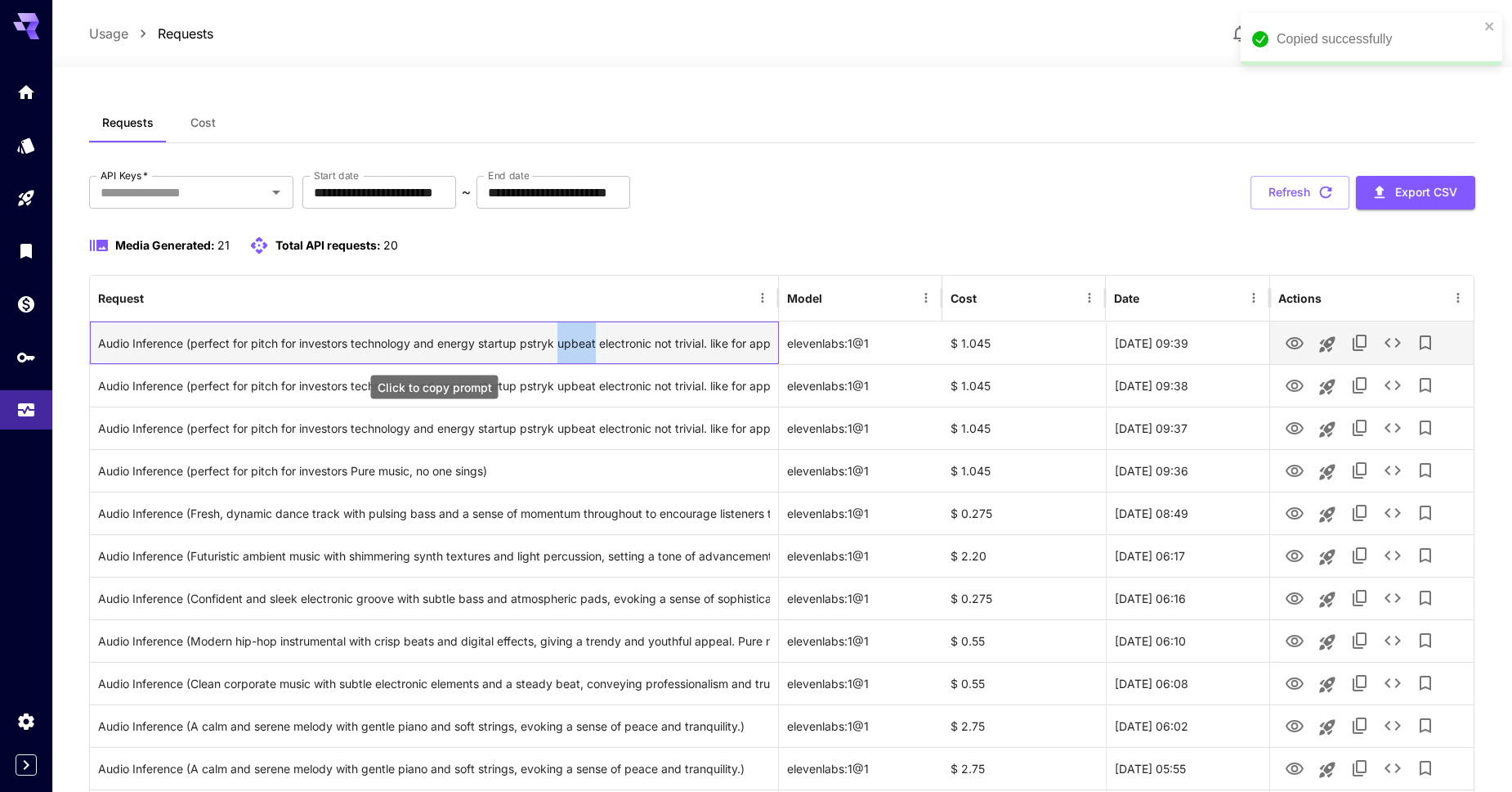
click at [587, 340] on div "Audio Inference (perfect for pitch for investors technology and energy startup …" at bounding box center [434, 343] width 672 height 42
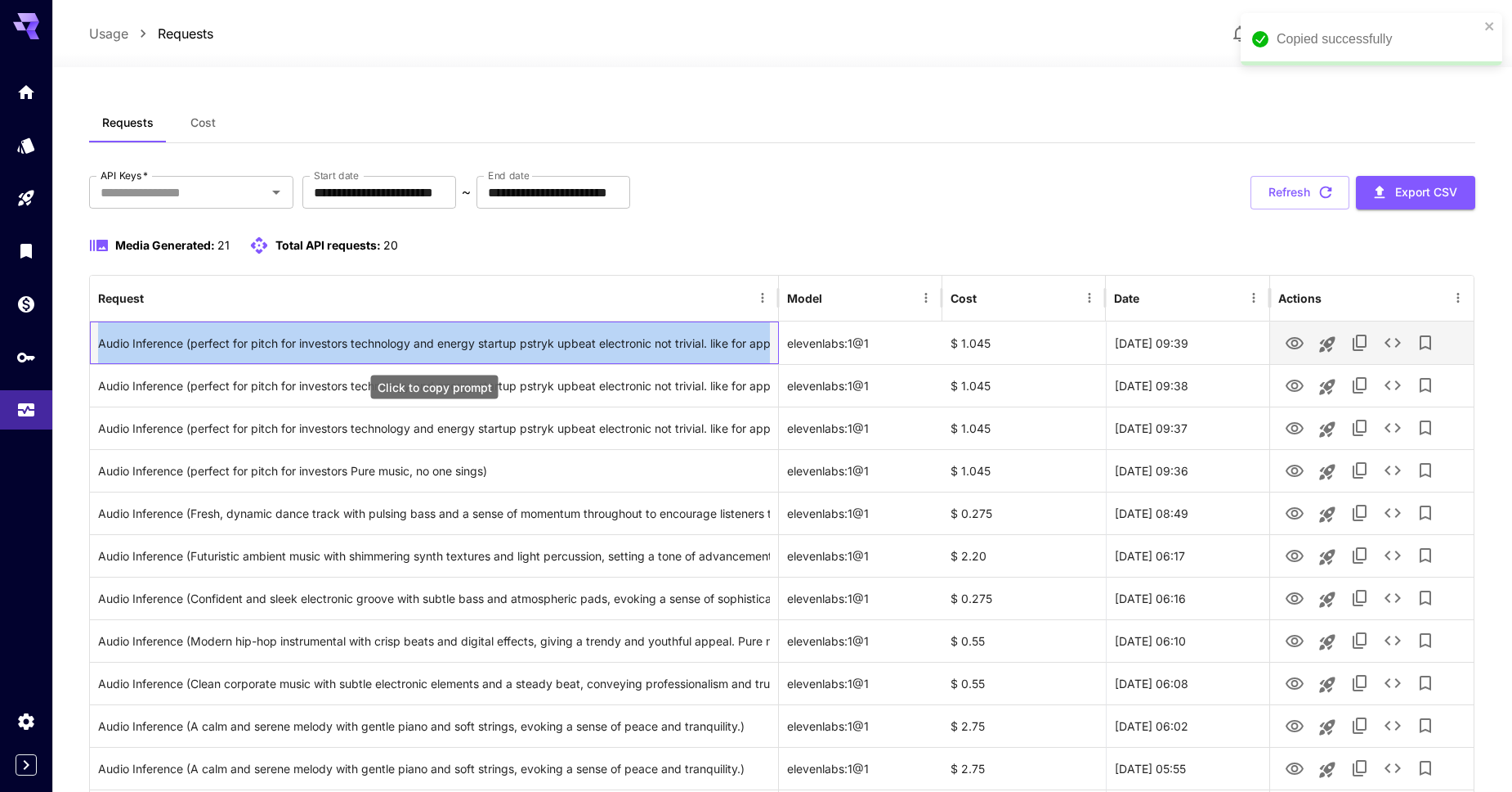
click at [587, 340] on div "Audio Inference (perfect for pitch for investors technology and energy startup …" at bounding box center [434, 343] width 672 height 42
click at [1296, 342] on icon "View" at bounding box center [1295, 343] width 20 height 20
click at [1393, 340] on icon "See details" at bounding box center [1393, 343] width 20 height 20
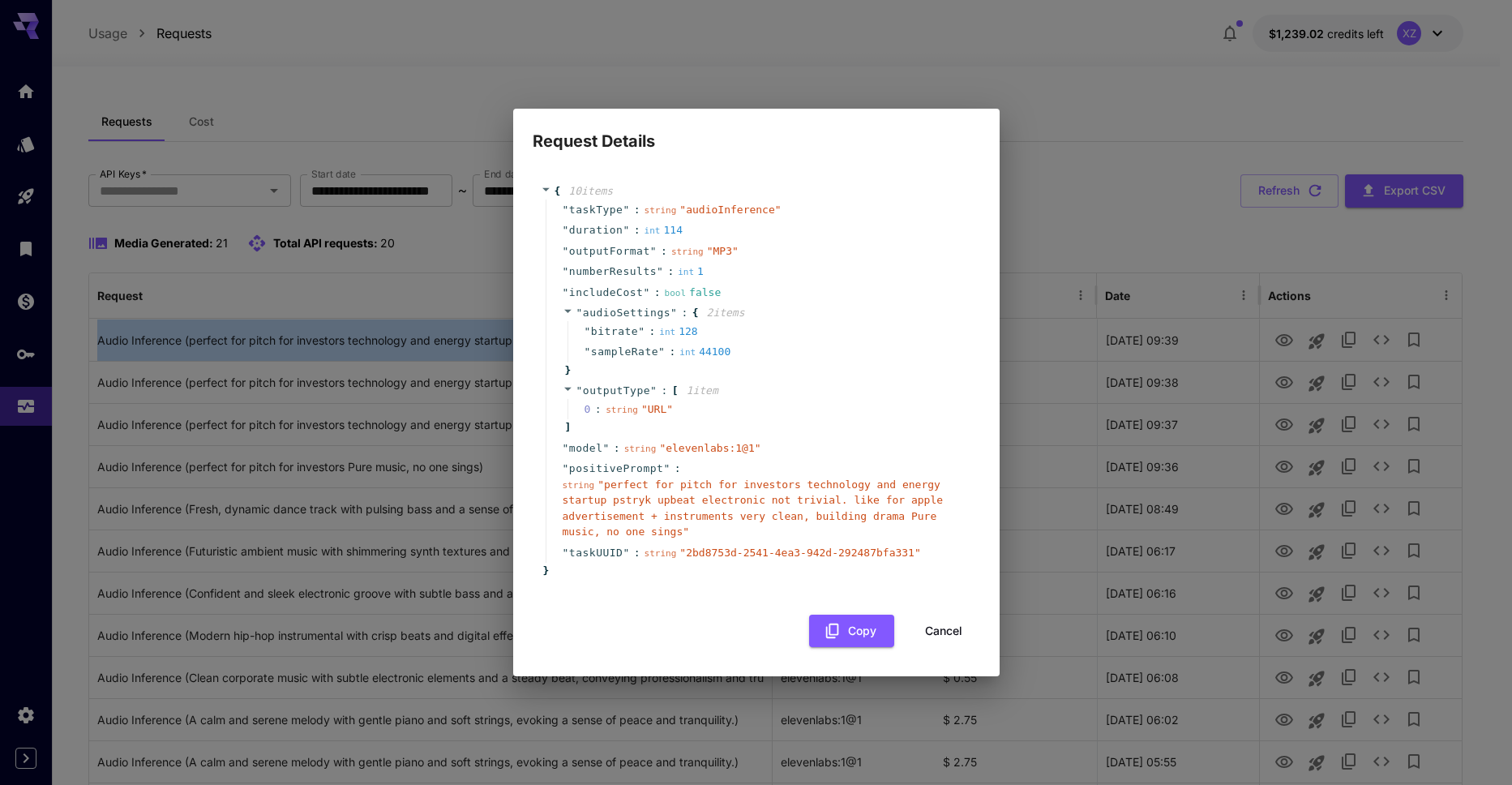
click at [938, 634] on button "Cancel" at bounding box center [944, 631] width 73 height 34
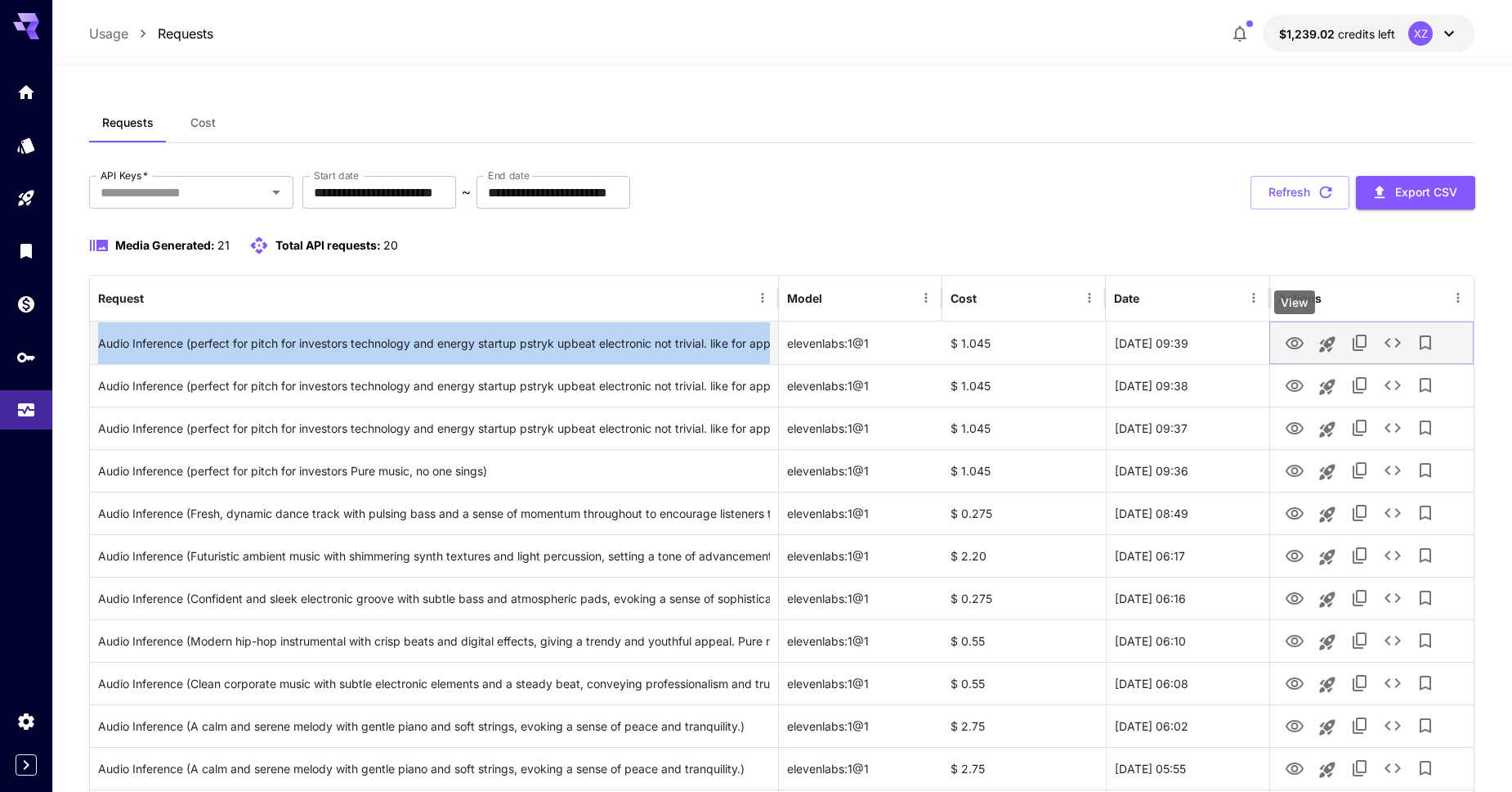
click at [1298, 344] on icon "View" at bounding box center [1295, 343] width 20 height 20
click at [1303, 345] on icon "View" at bounding box center [1295, 343] width 20 height 20
click at [1350, 341] on icon "Copy TaskUUID" at bounding box center [1360, 343] width 20 height 20
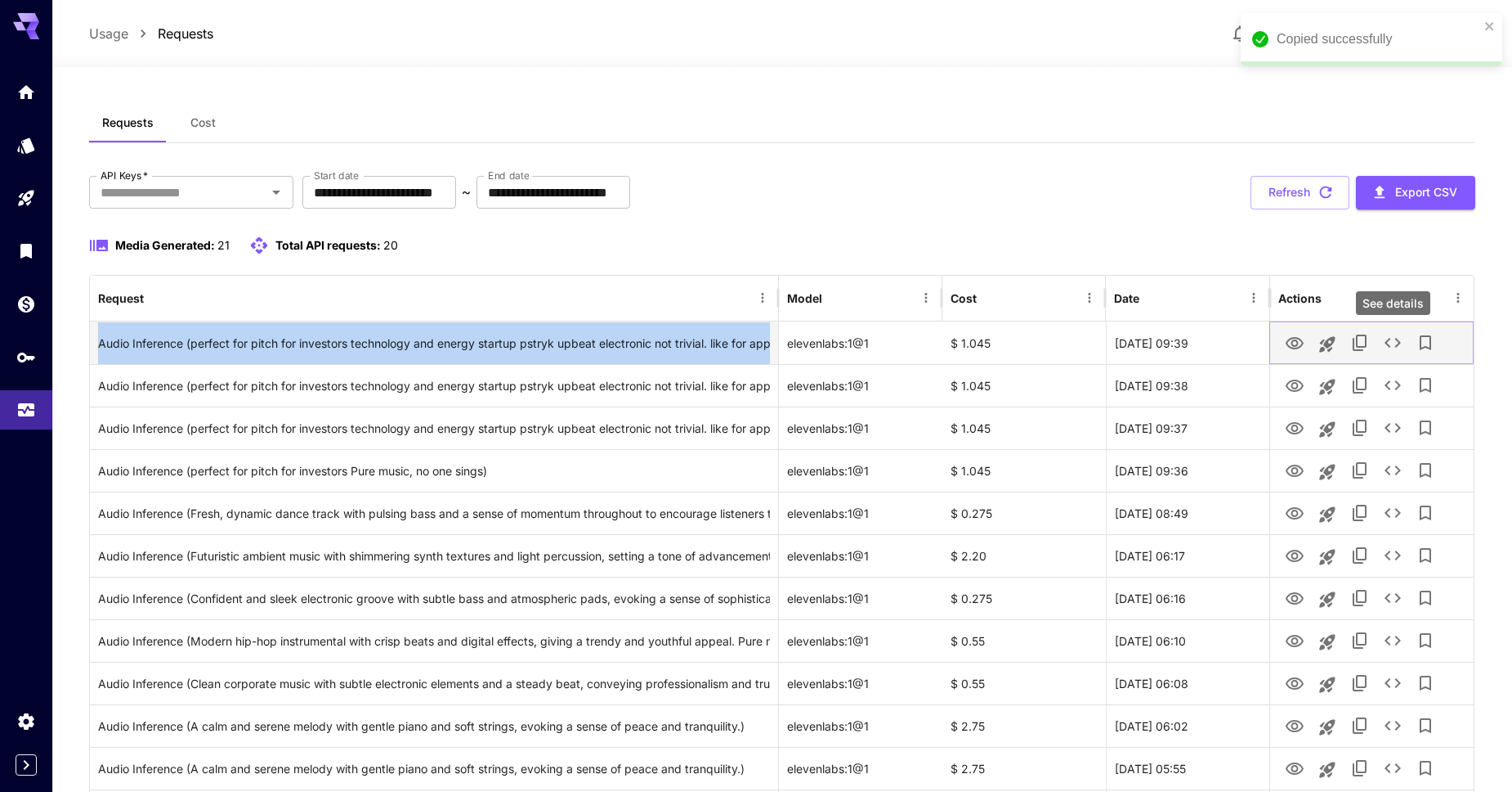
click at [1394, 339] on icon "See details" at bounding box center [1393, 343] width 20 height 20
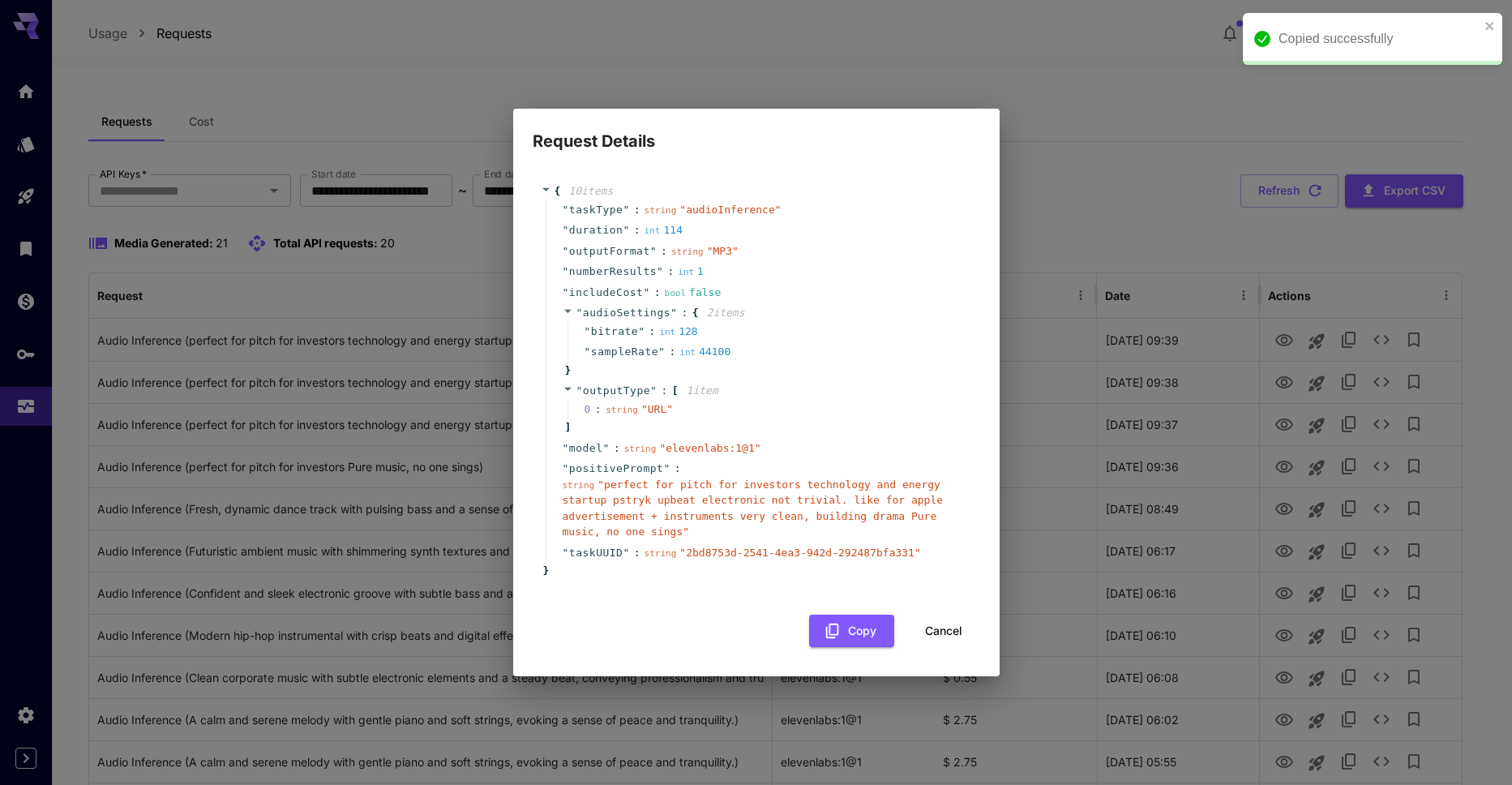
click at [654, 261] on div "" numberResults " : int 1" at bounding box center [759, 271] width 427 height 21
click at [800, 464] on div "" taskType " : string " audioInference " " duration " : int 114 " outputFormat …" at bounding box center [759, 381] width 427 height 364
click at [731, 484] on span "" perfect for pitch for investors technology and energy startup pstryk upbeat e…" at bounding box center [753, 508] width 381 height 60
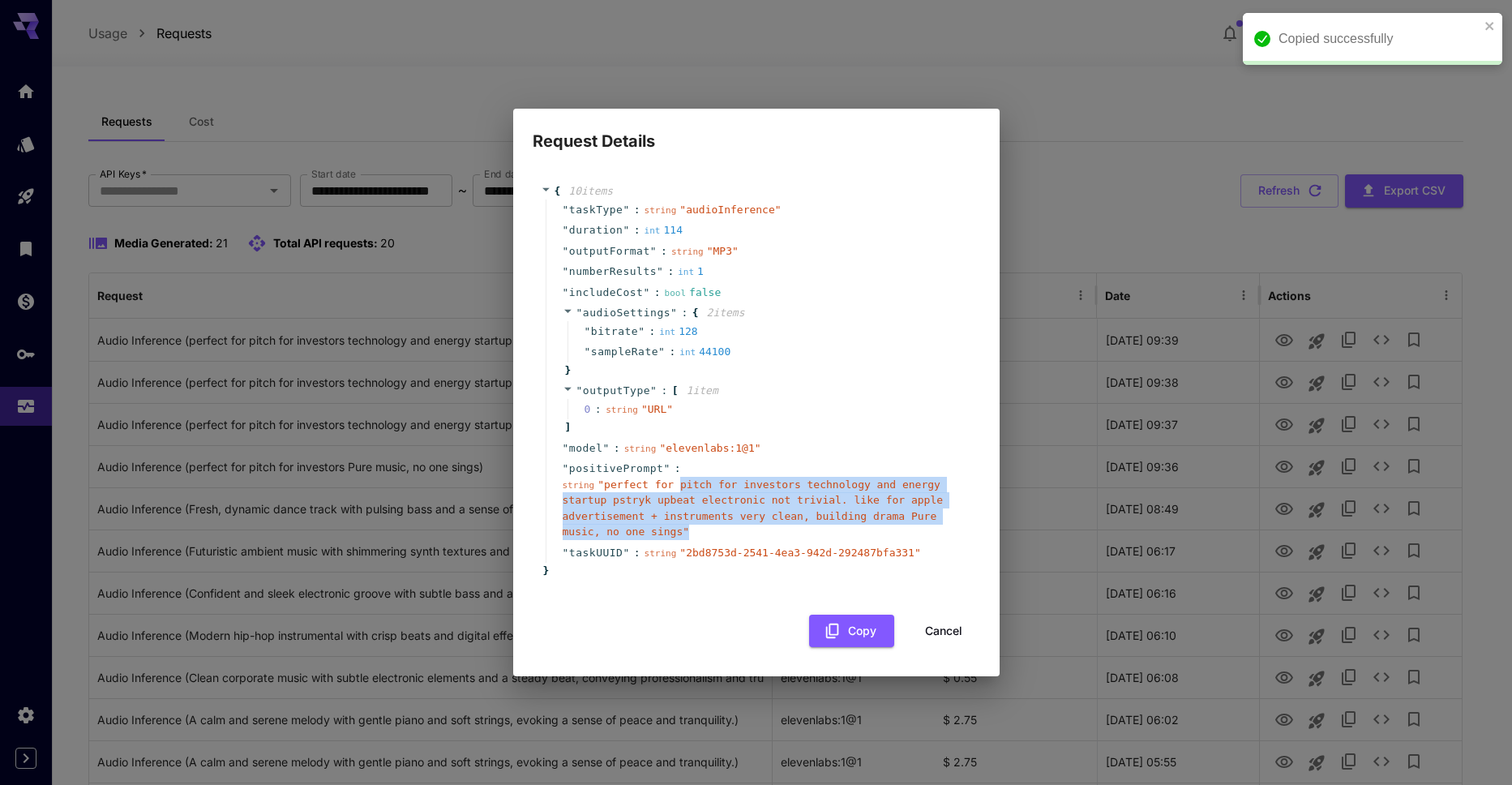
drag, startPoint x: 745, startPoint y: 499, endPoint x: 826, endPoint y: 532, distance: 87.5
click at [826, 532] on div "string " perfect for pitch for investors technology and energy startup pstryk u…" at bounding box center [763, 508] width 401 height 63
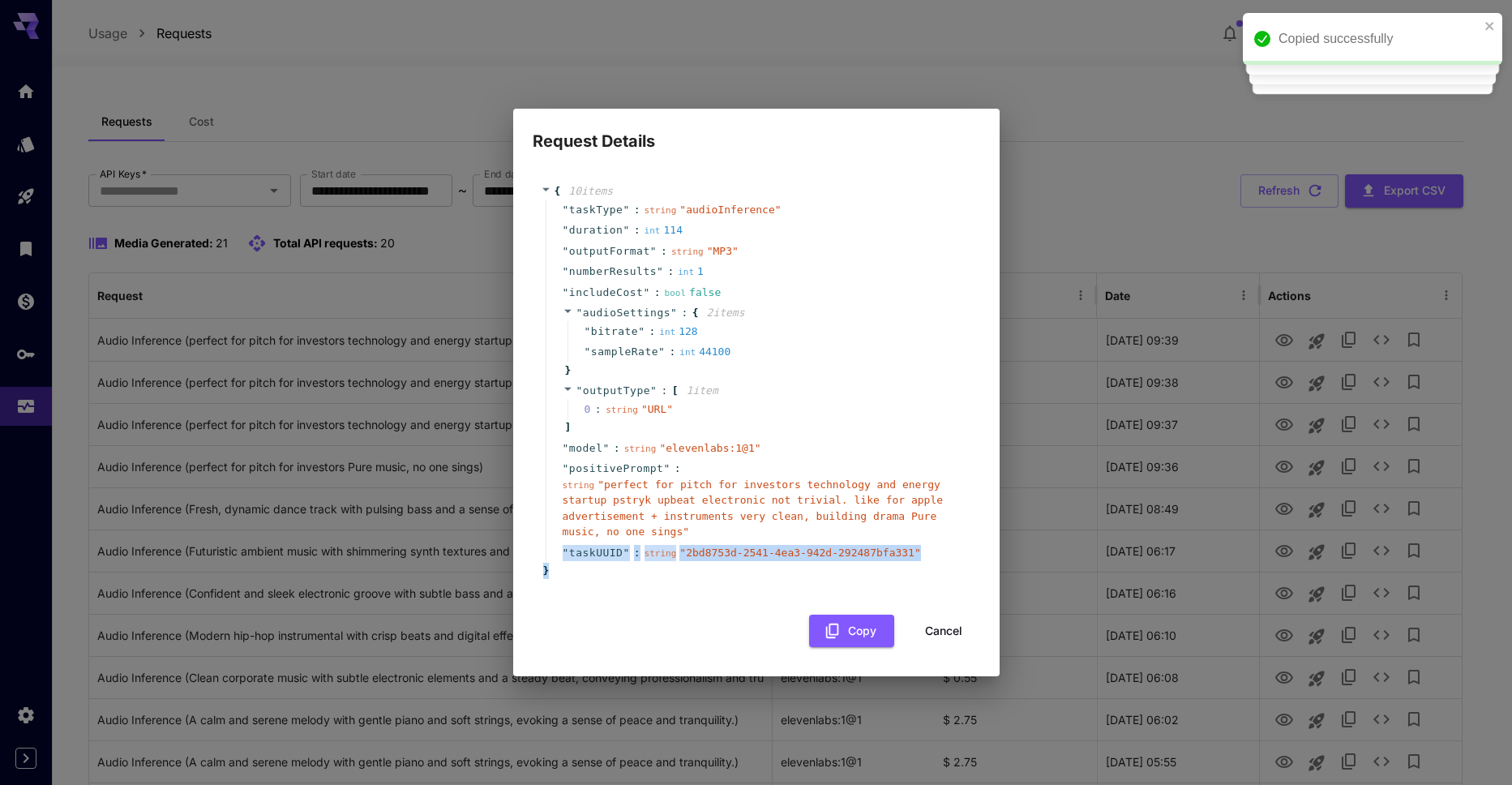
drag, startPoint x: 758, startPoint y: 527, endPoint x: 747, endPoint y: 574, distance: 48.3
click at [747, 574] on div "{ 10 item s " taskType " : string " audioInference " " duration " : int 114 " o…" at bounding box center [756, 381] width 431 height 396
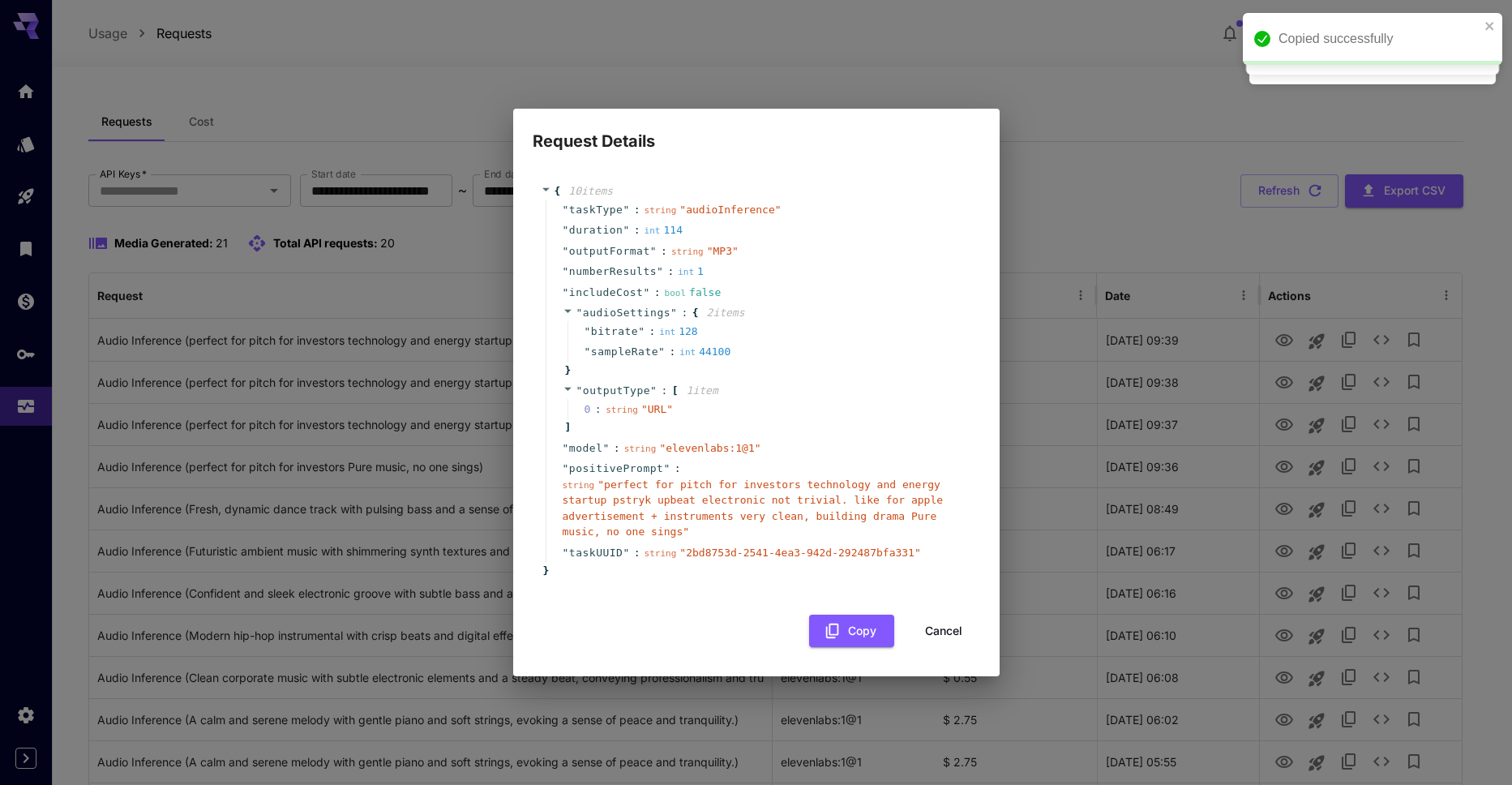
click at [384, 375] on div "Request Details { 10 item s " taskType " : string " audioInference " " duration…" at bounding box center [756, 392] width 1512 height 785
click at [373, 391] on div "Request Details { 10 item s " taskType " : string " audioInference " " duration…" at bounding box center [756, 392] width 1512 height 785
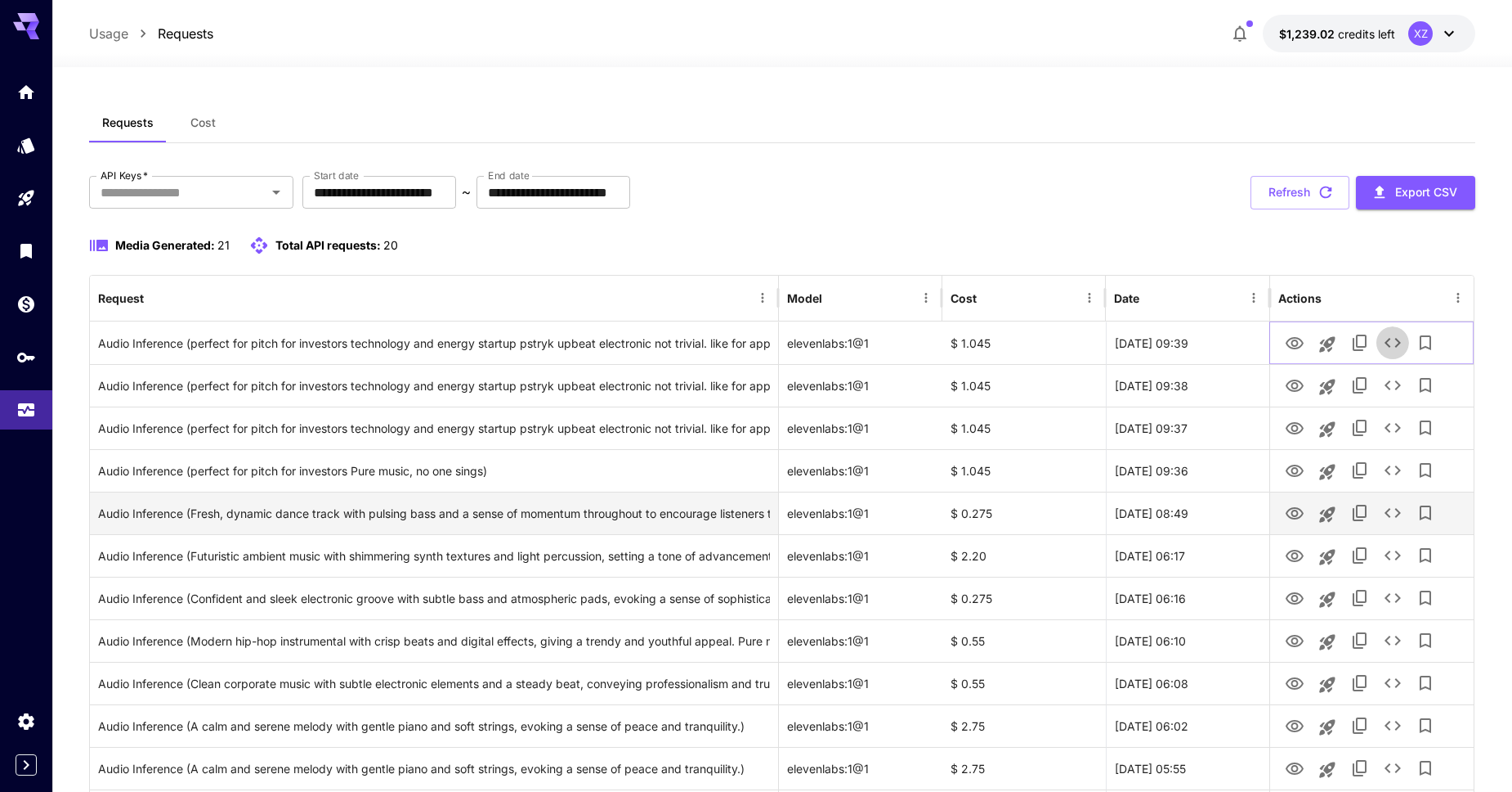
scroll to position [516, 0]
